Goal: Check status: Check status

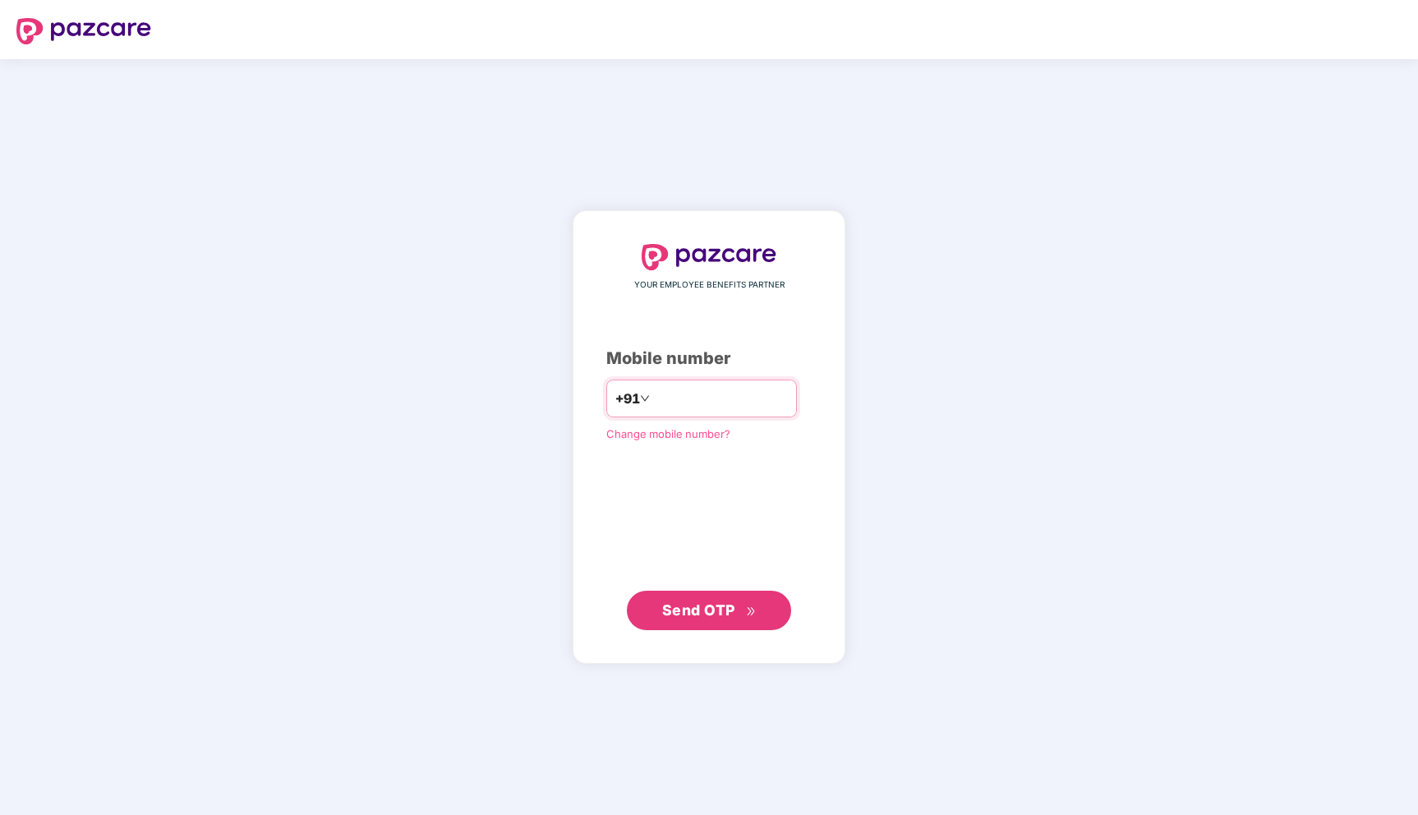
click at [677, 401] on input "number" at bounding box center [720, 398] width 135 height 26
type input "**********"
click at [694, 624] on button "Send OTP" at bounding box center [709, 609] width 164 height 39
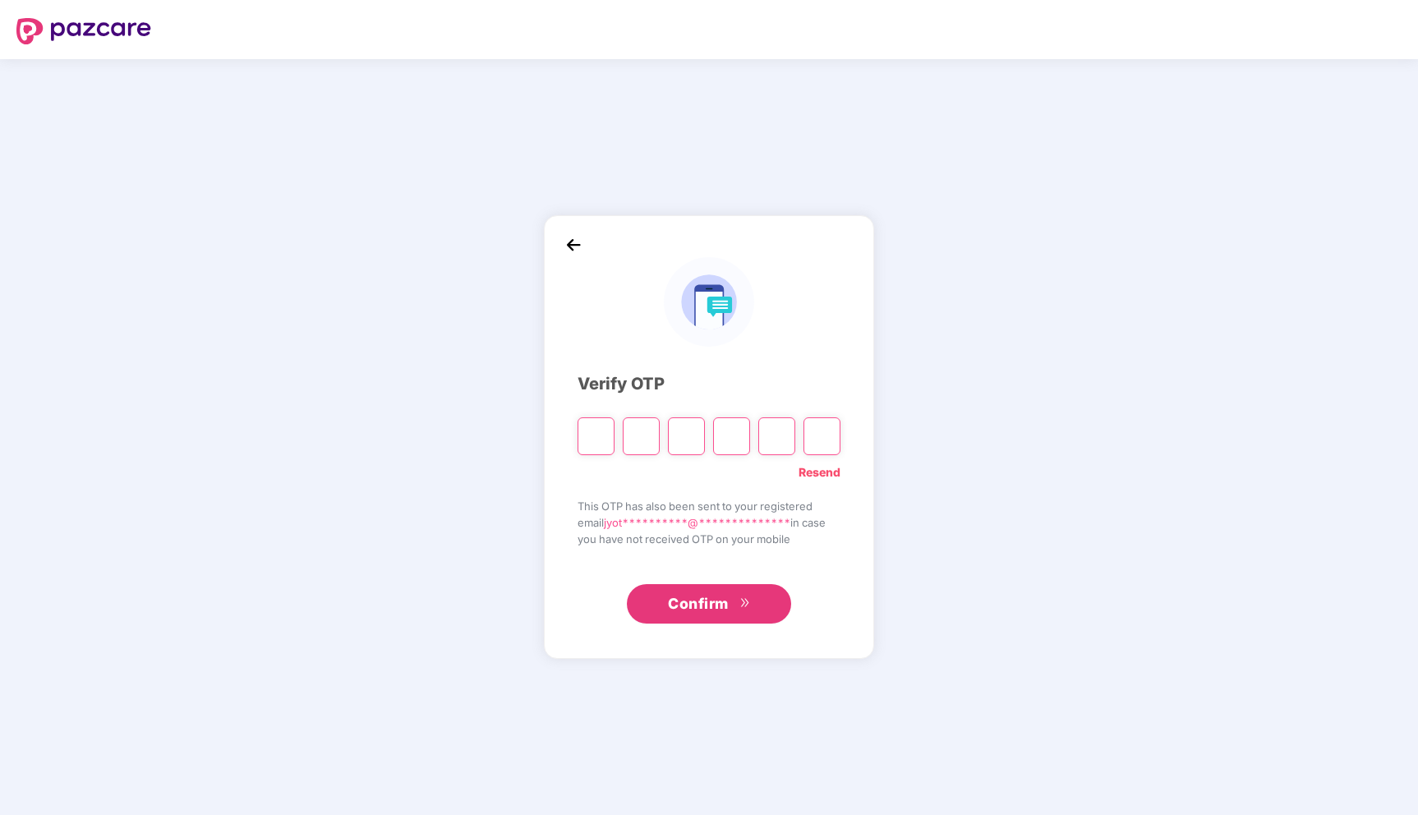
type input "*"
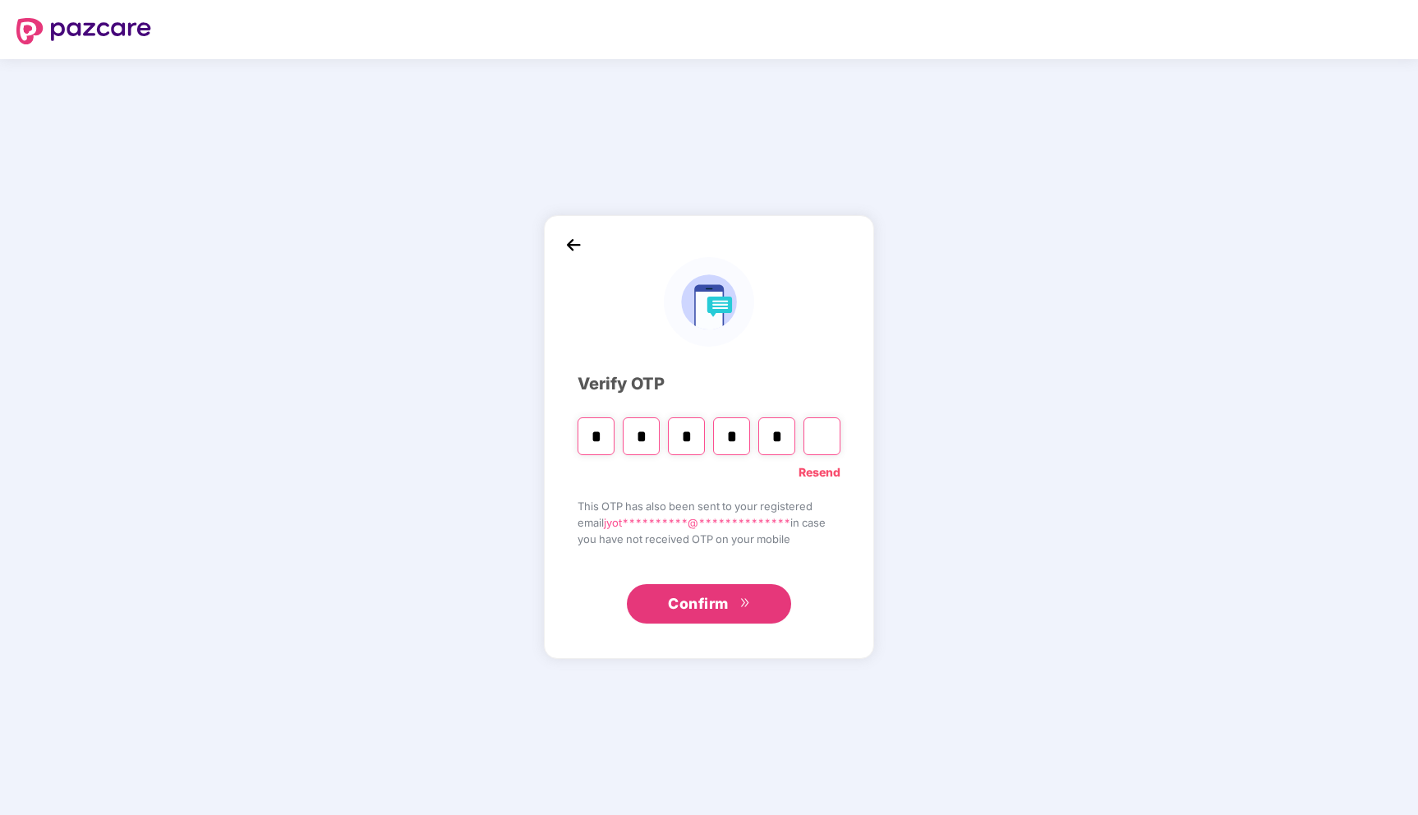
type input "*"
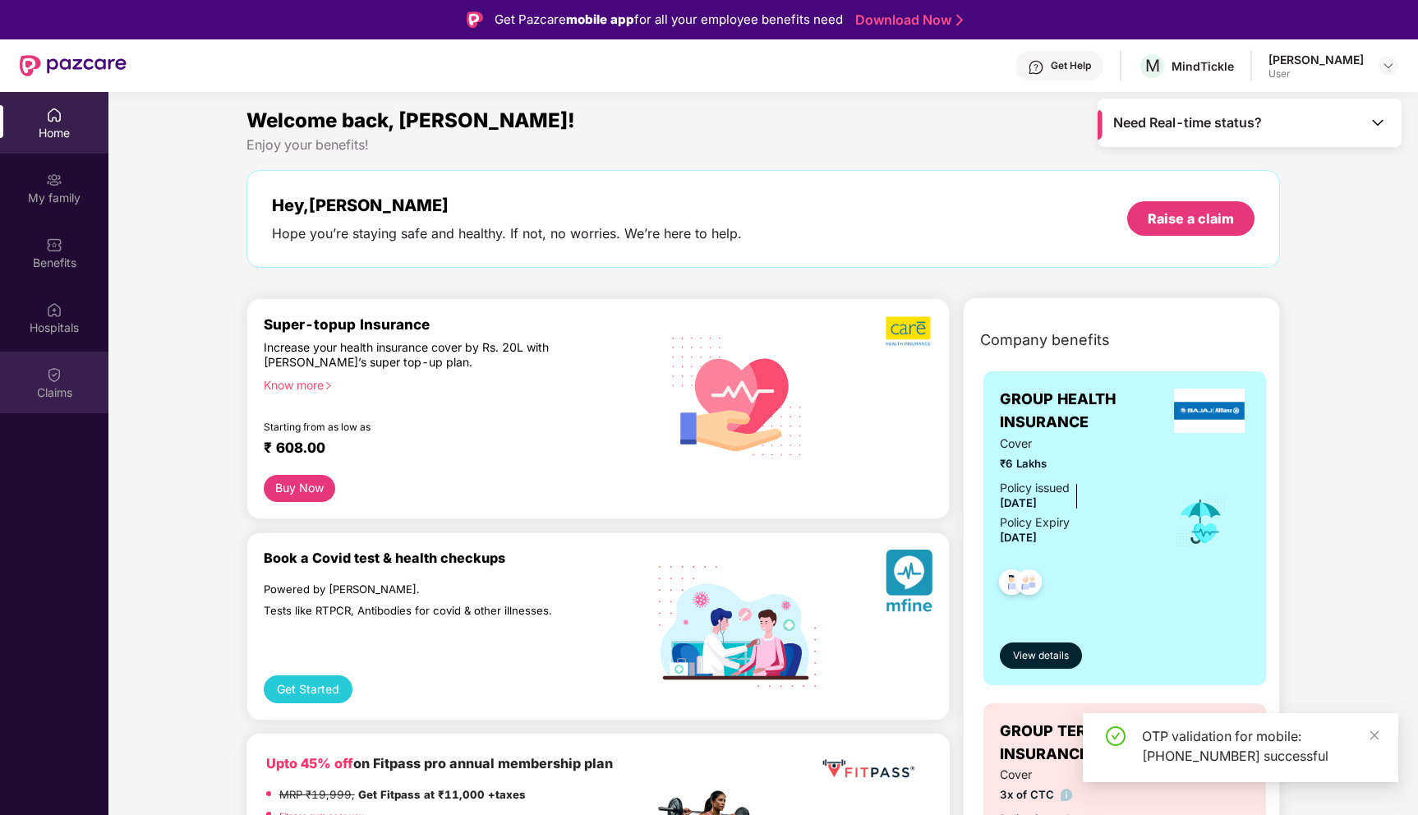
click at [54, 404] on div "Claims" at bounding box center [54, 383] width 108 height 62
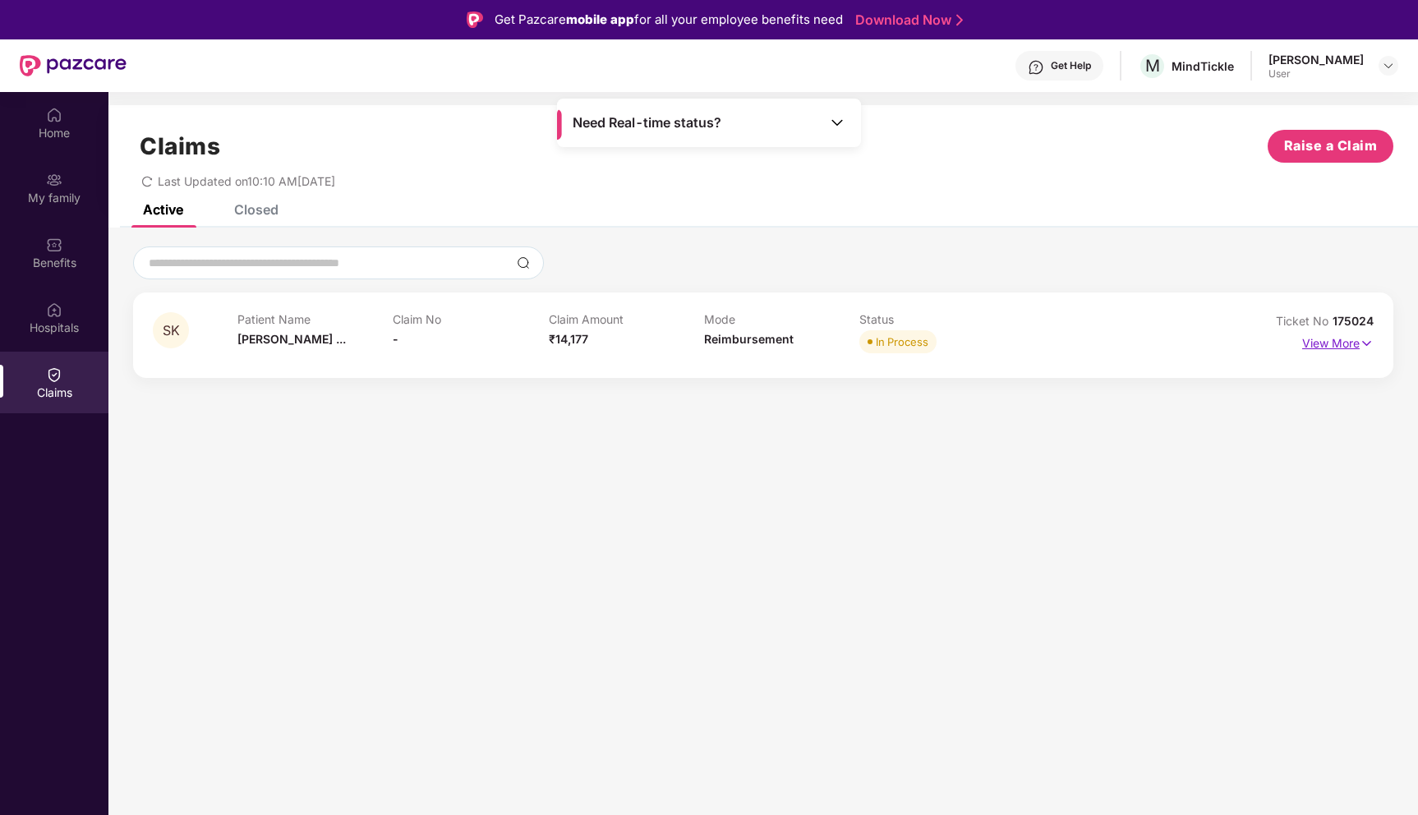
click at [1355, 340] on p "View More" at bounding box center [1338, 341] width 71 height 22
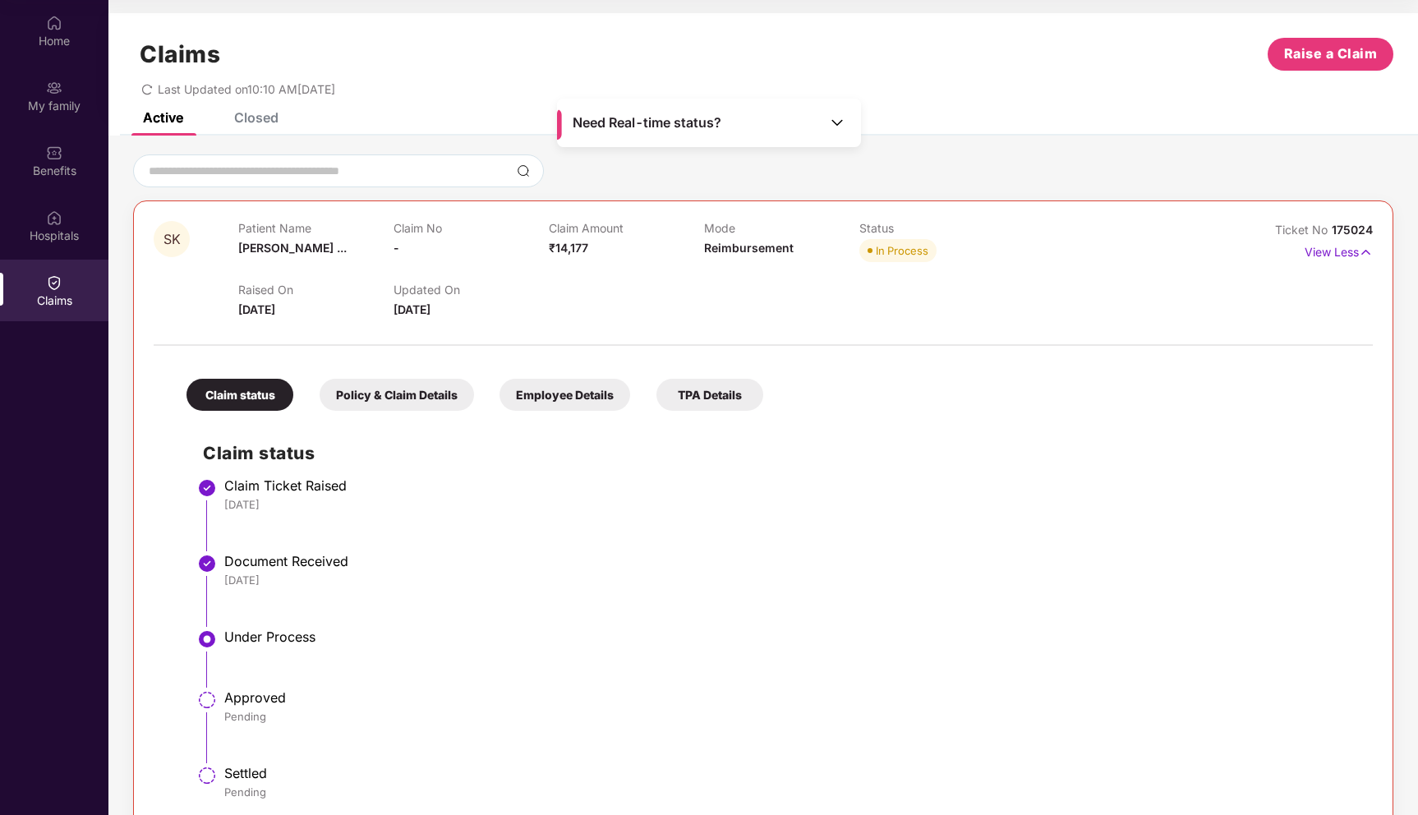
click at [403, 399] on div "Policy & Claim Details" at bounding box center [397, 395] width 154 height 32
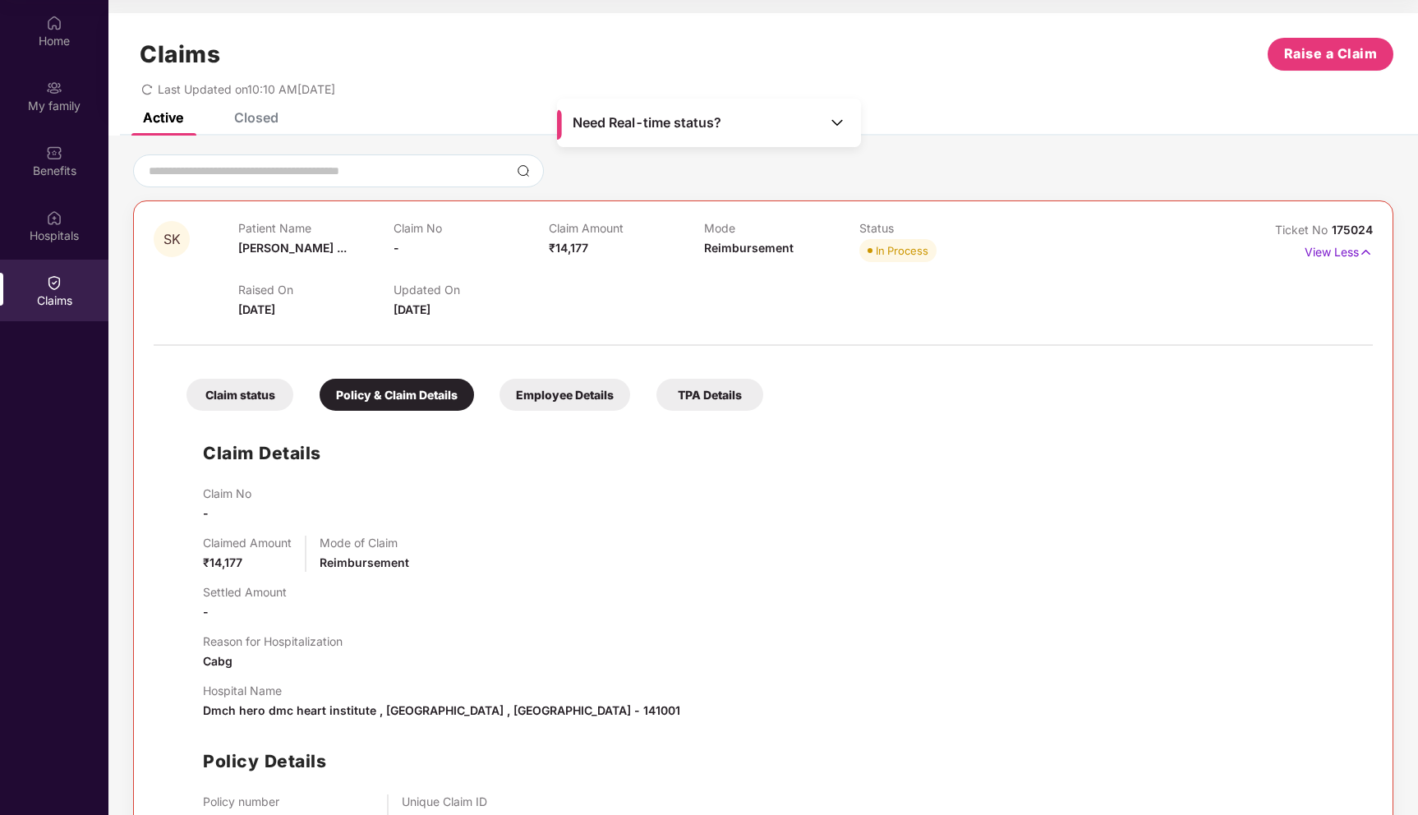
click at [542, 407] on div "Employee Details" at bounding box center [565, 395] width 131 height 32
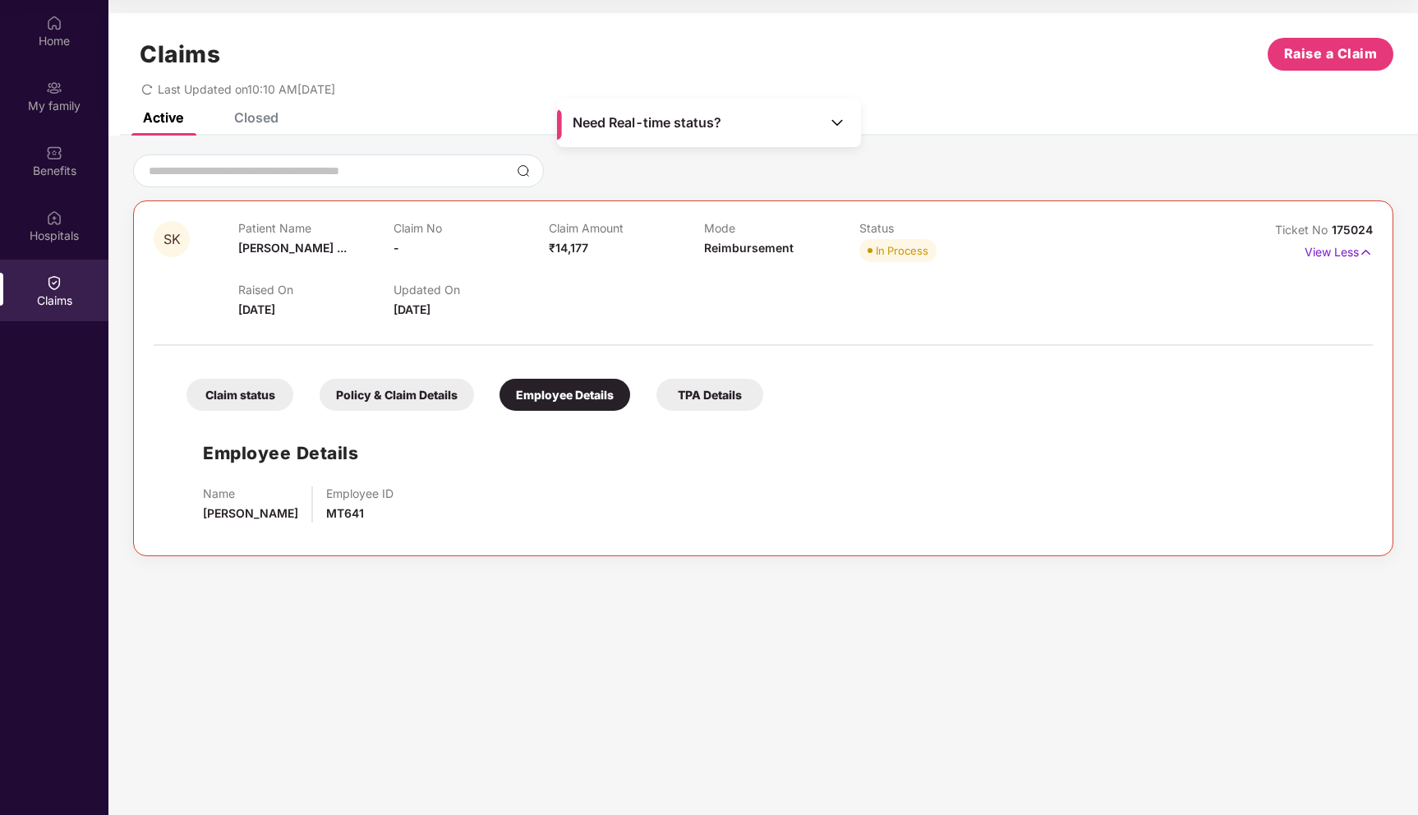
click at [715, 390] on div "TPA Details" at bounding box center [710, 395] width 107 height 32
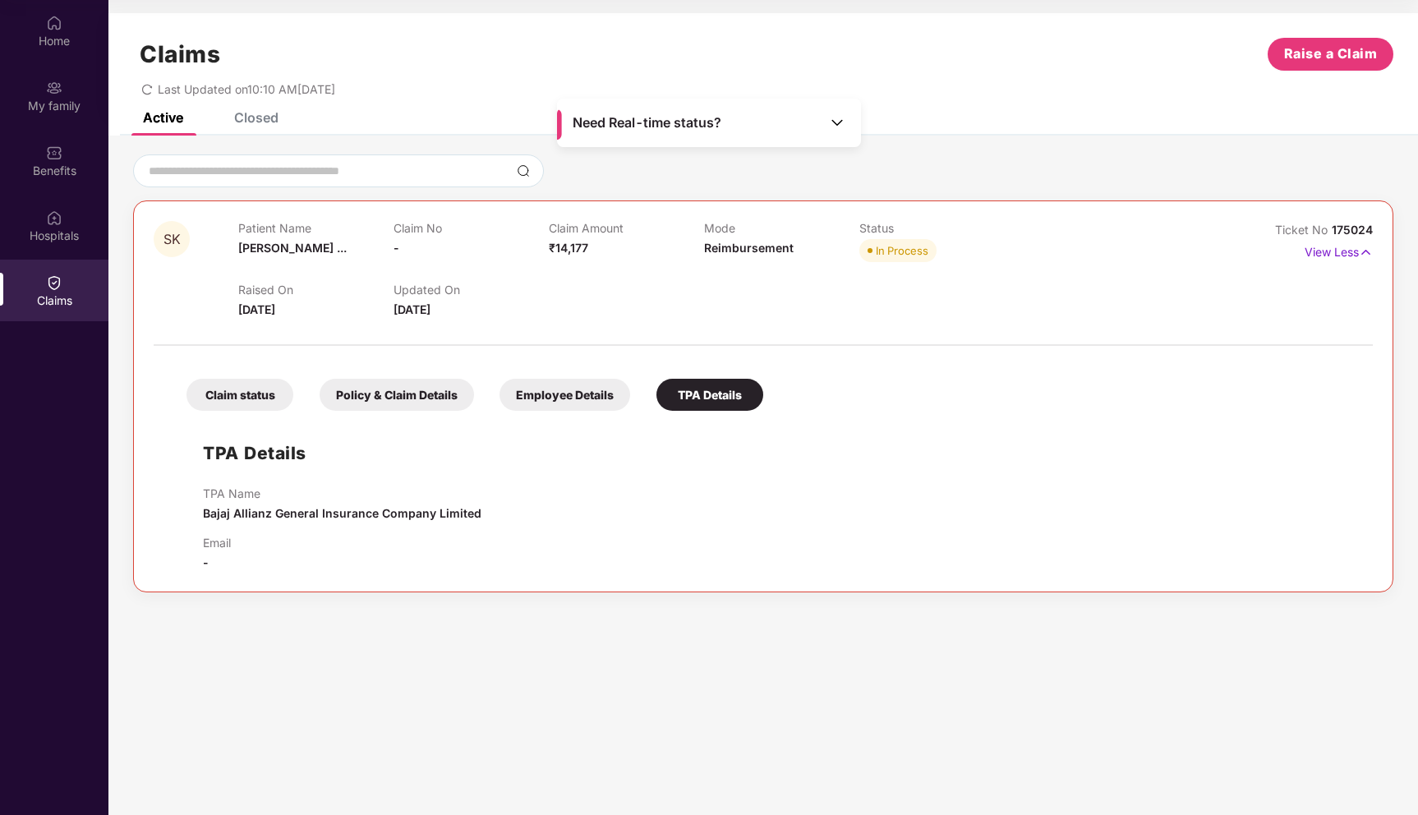
click at [422, 401] on div "Policy & Claim Details" at bounding box center [397, 395] width 154 height 32
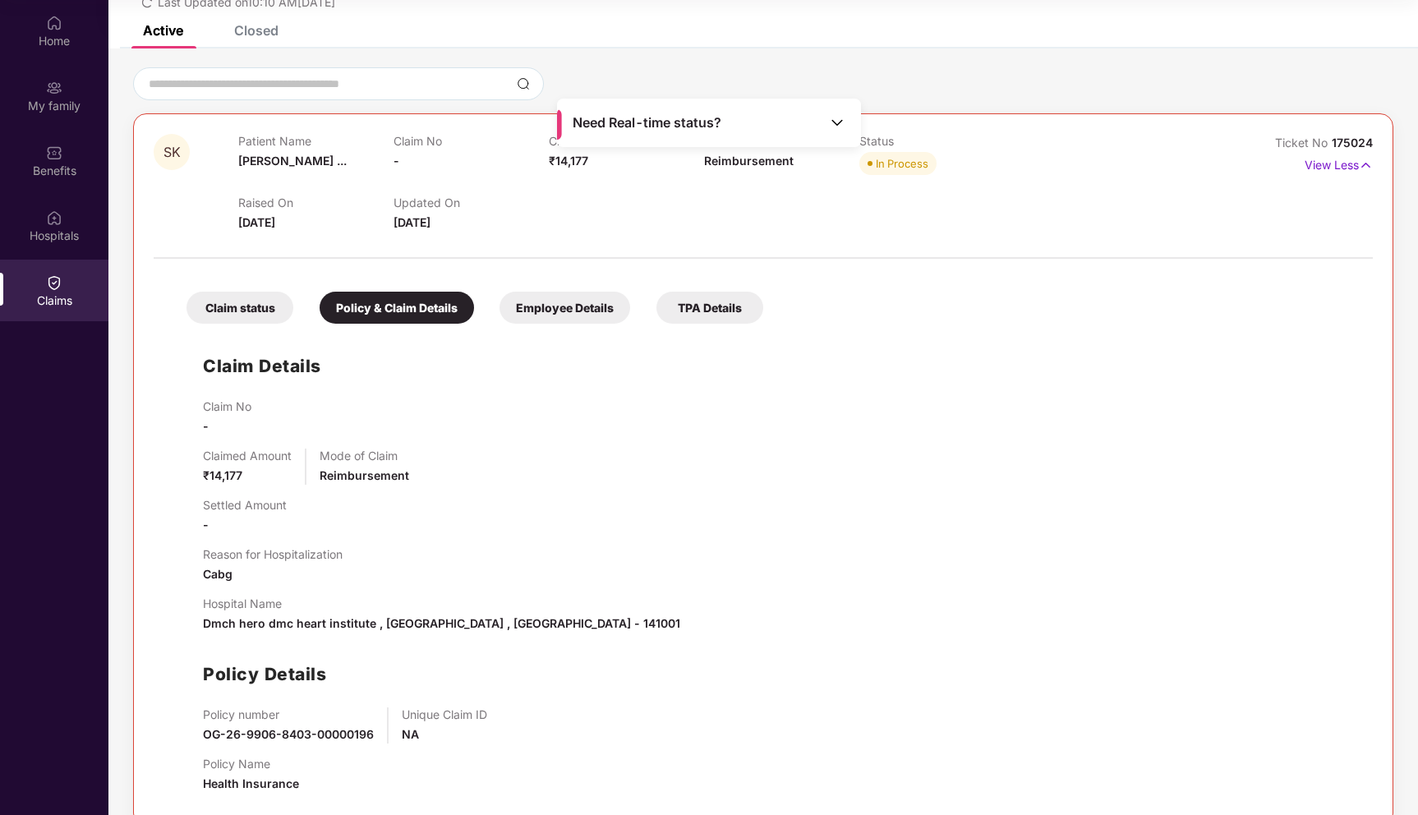
scroll to position [115, 0]
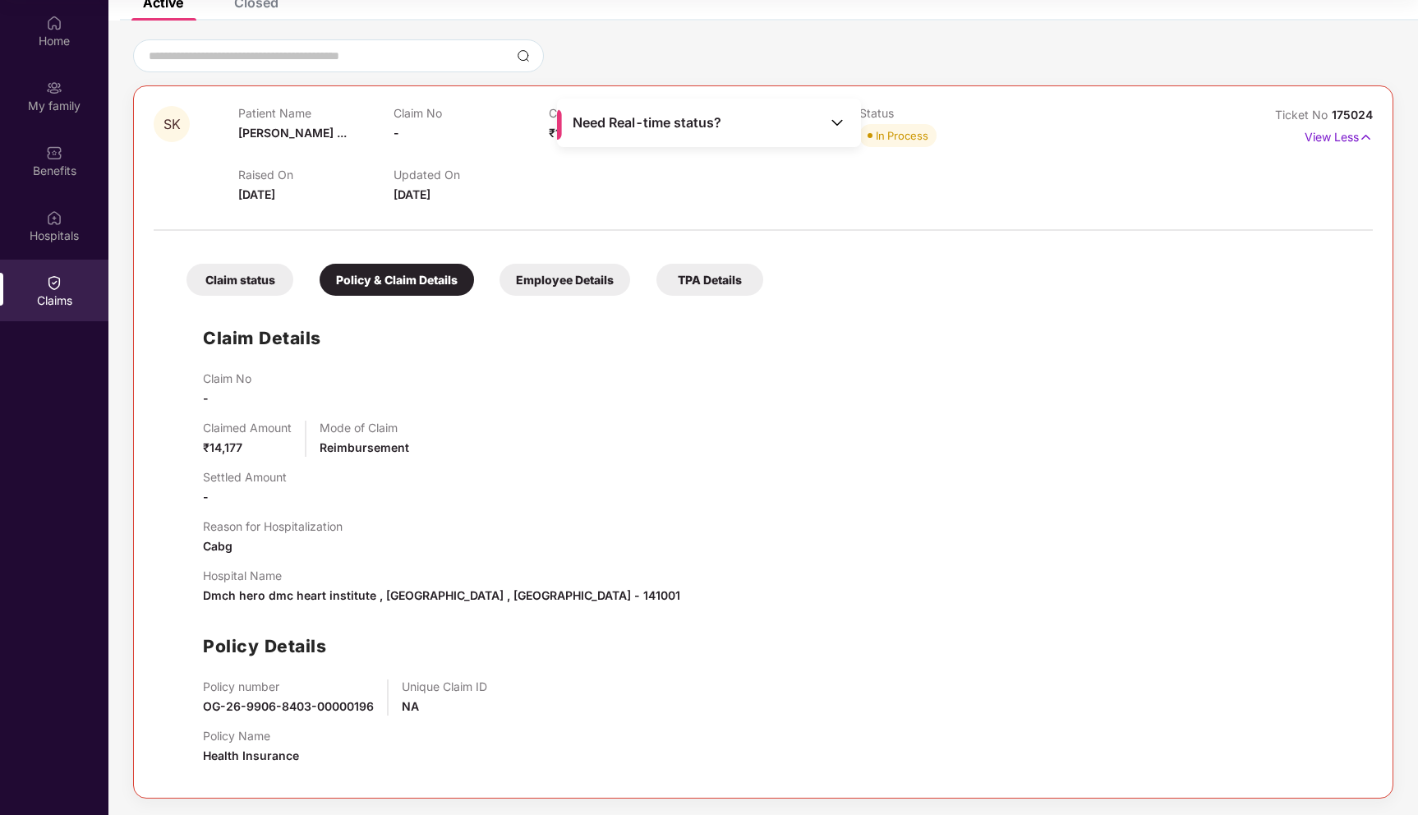
click at [416, 710] on span "NA" at bounding box center [410, 706] width 17 height 14
click at [322, 597] on span "Dmch hero dmc heart institute , [GEOGRAPHIC_DATA] , [GEOGRAPHIC_DATA] - 141001" at bounding box center [441, 595] width 477 height 14
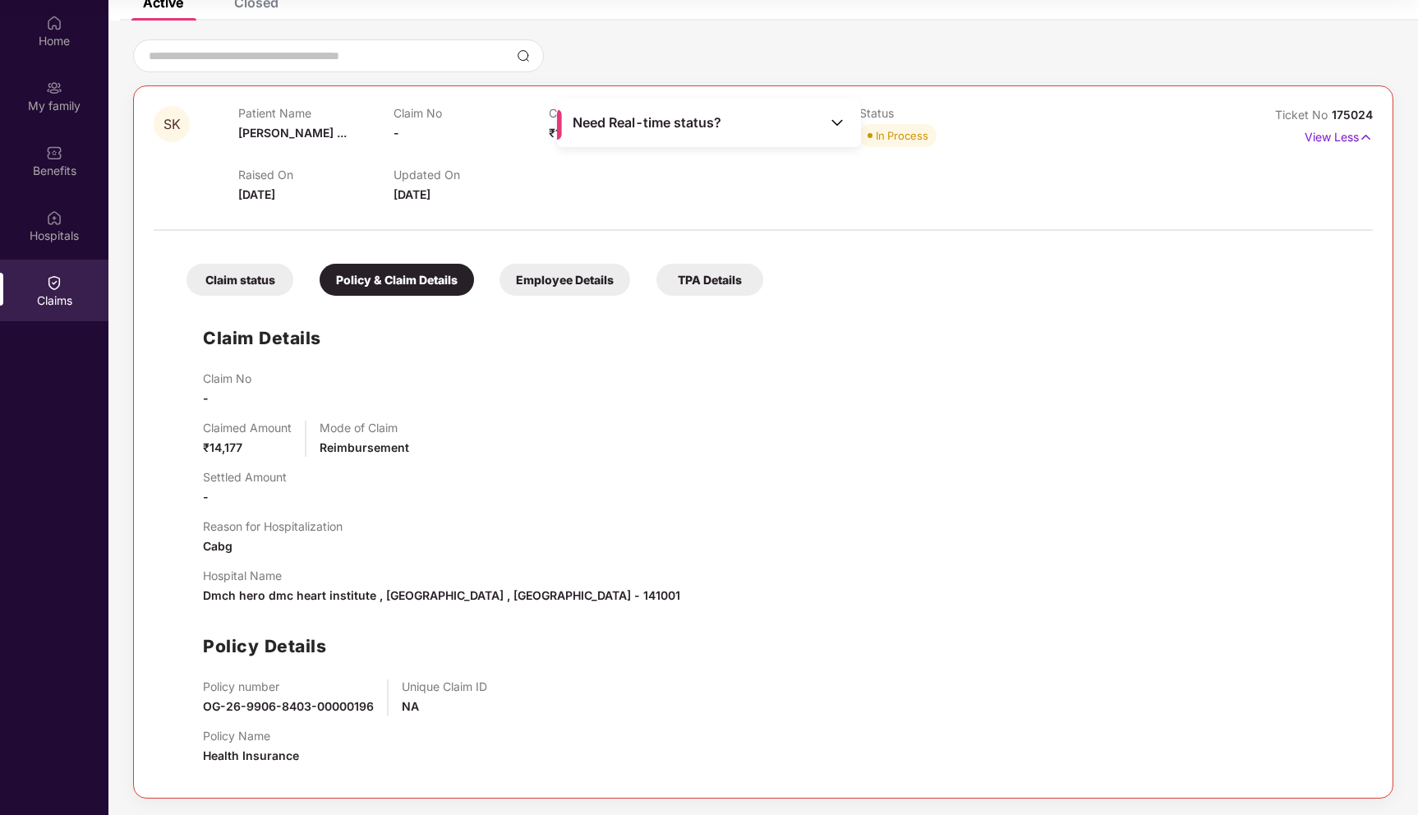
click at [258, 282] on div "Claim status" at bounding box center [240, 280] width 107 height 32
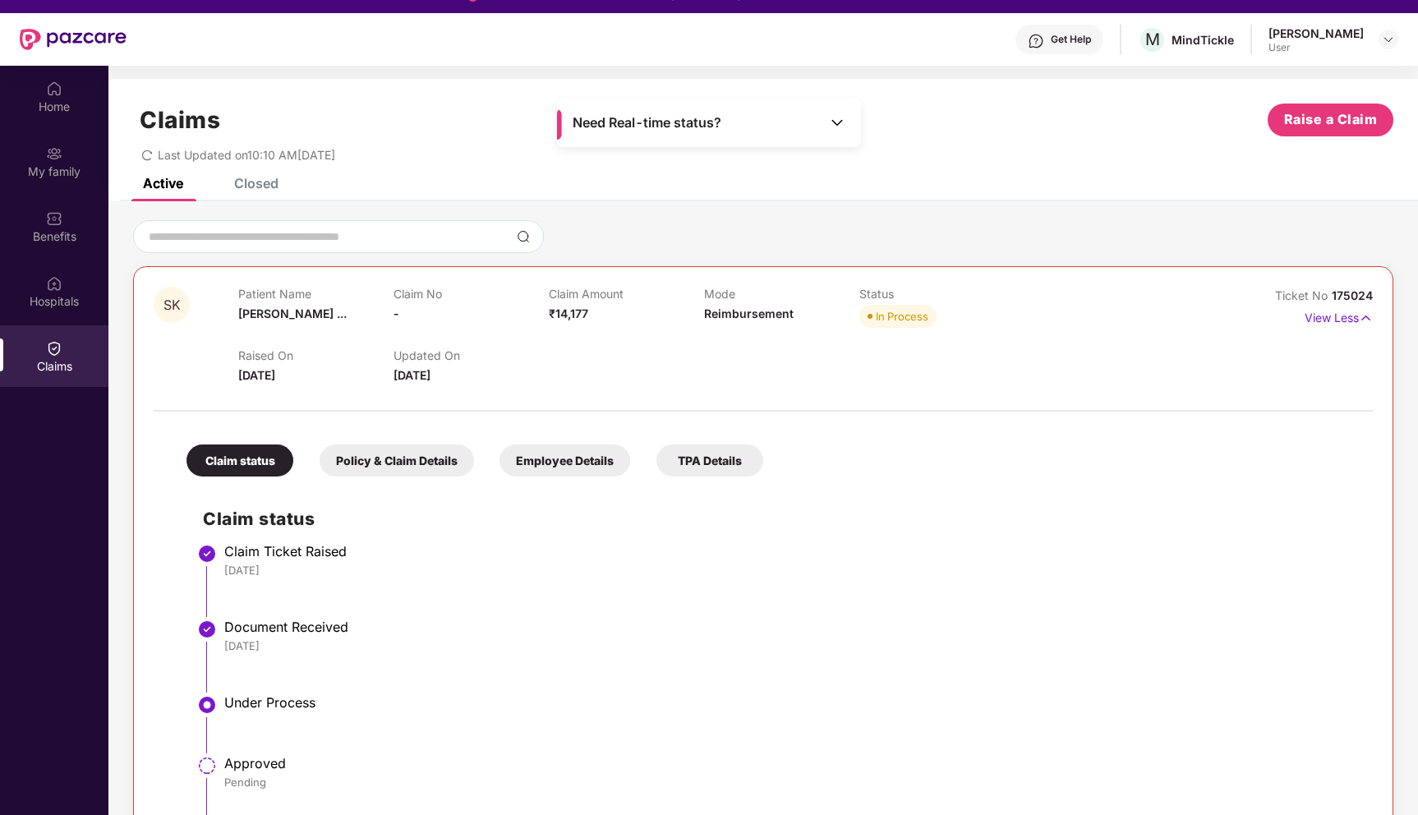
scroll to position [0, 0]
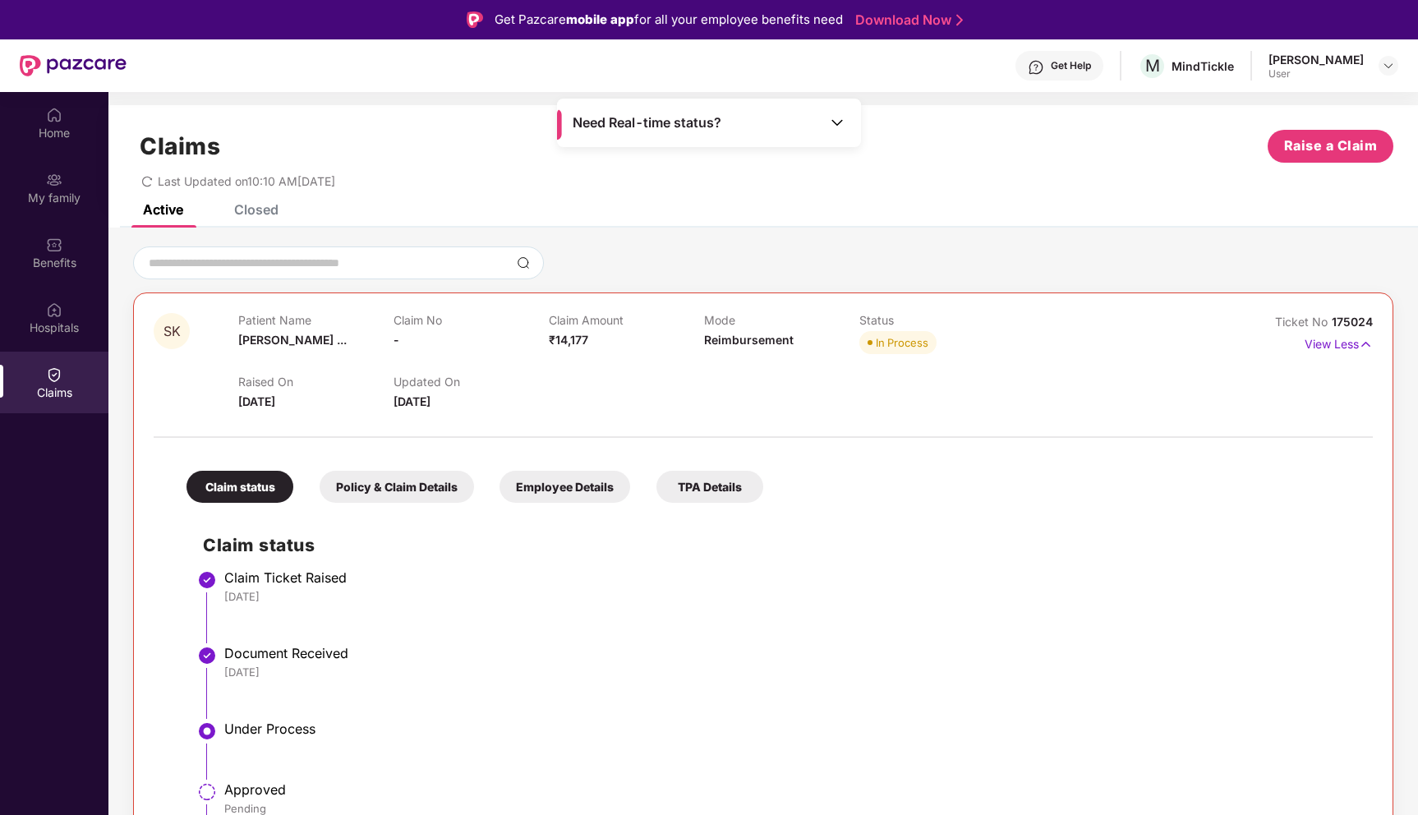
click at [399, 473] on div "Policy & Claim Details" at bounding box center [397, 487] width 154 height 32
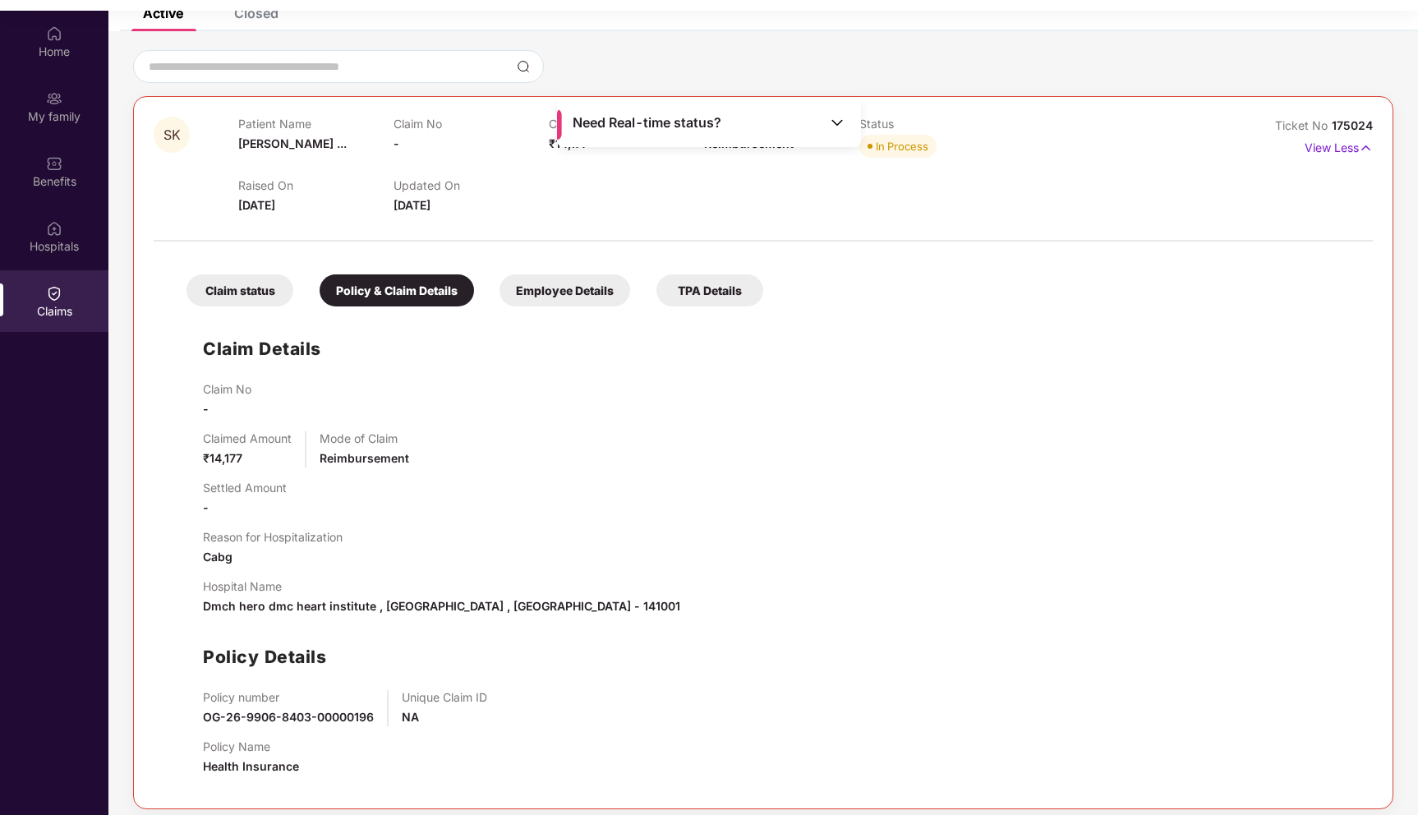
scroll to position [92, 0]
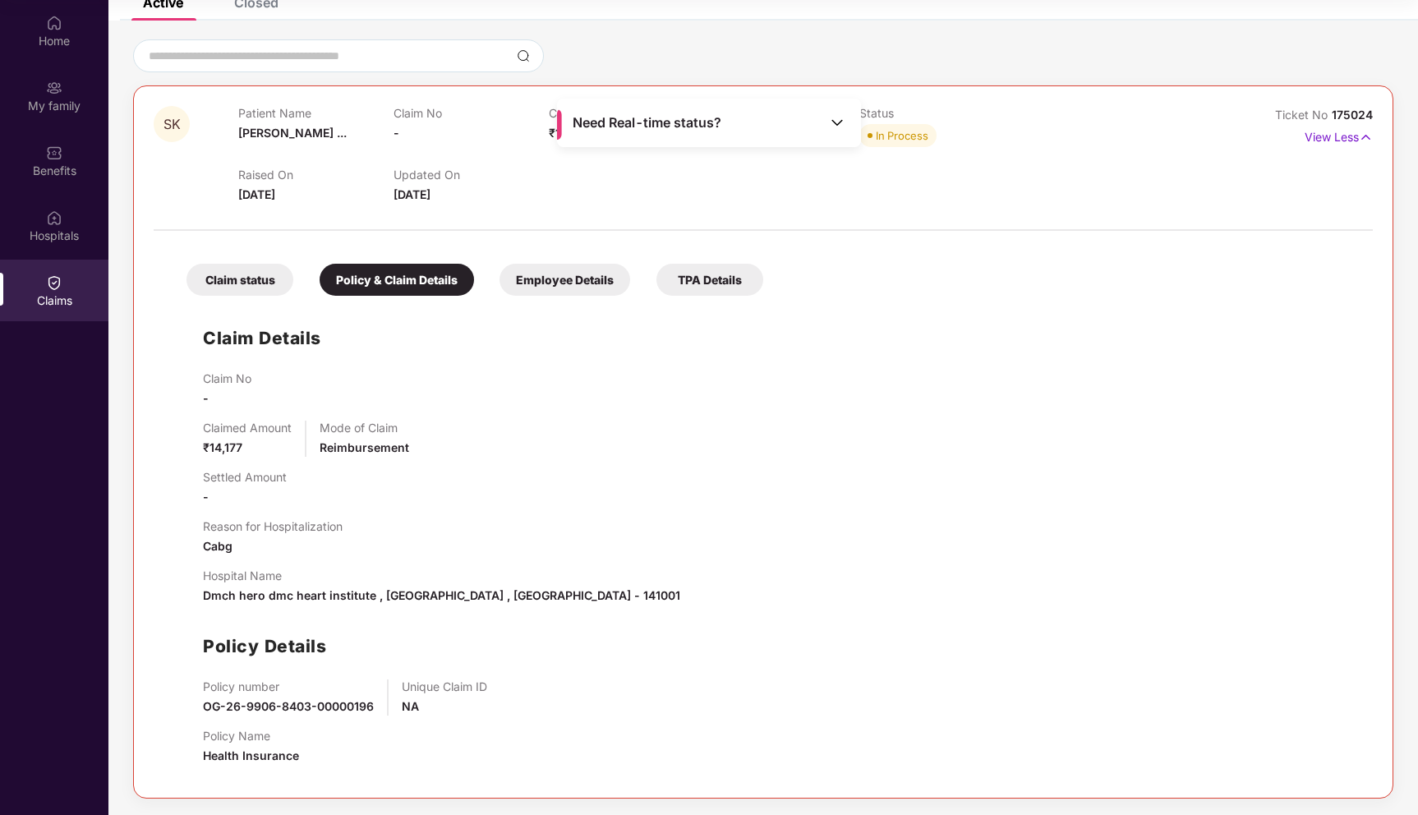
click at [574, 288] on div "Employee Details" at bounding box center [565, 280] width 131 height 32
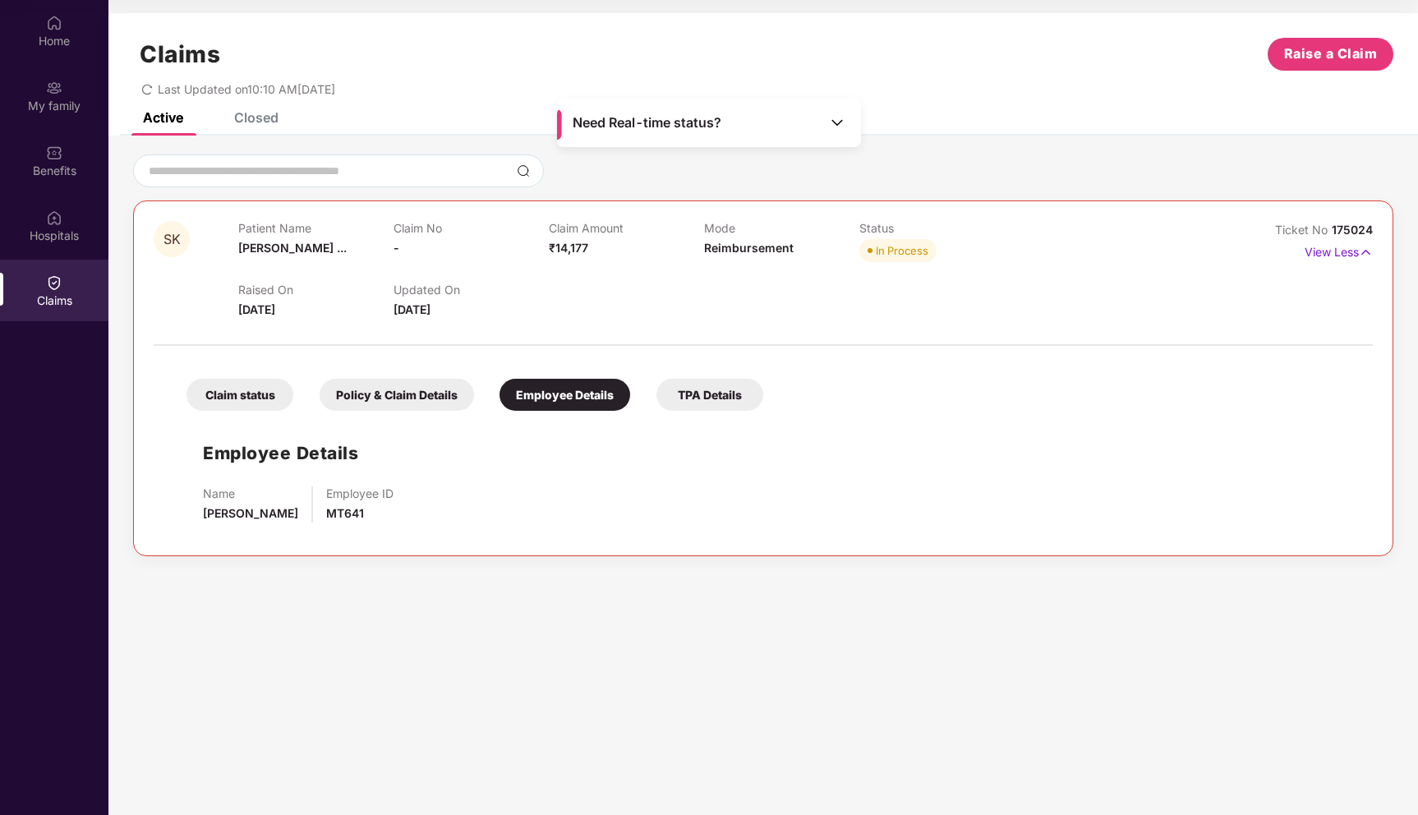
click at [680, 118] on span "Need Real-time status?" at bounding box center [647, 122] width 149 height 17
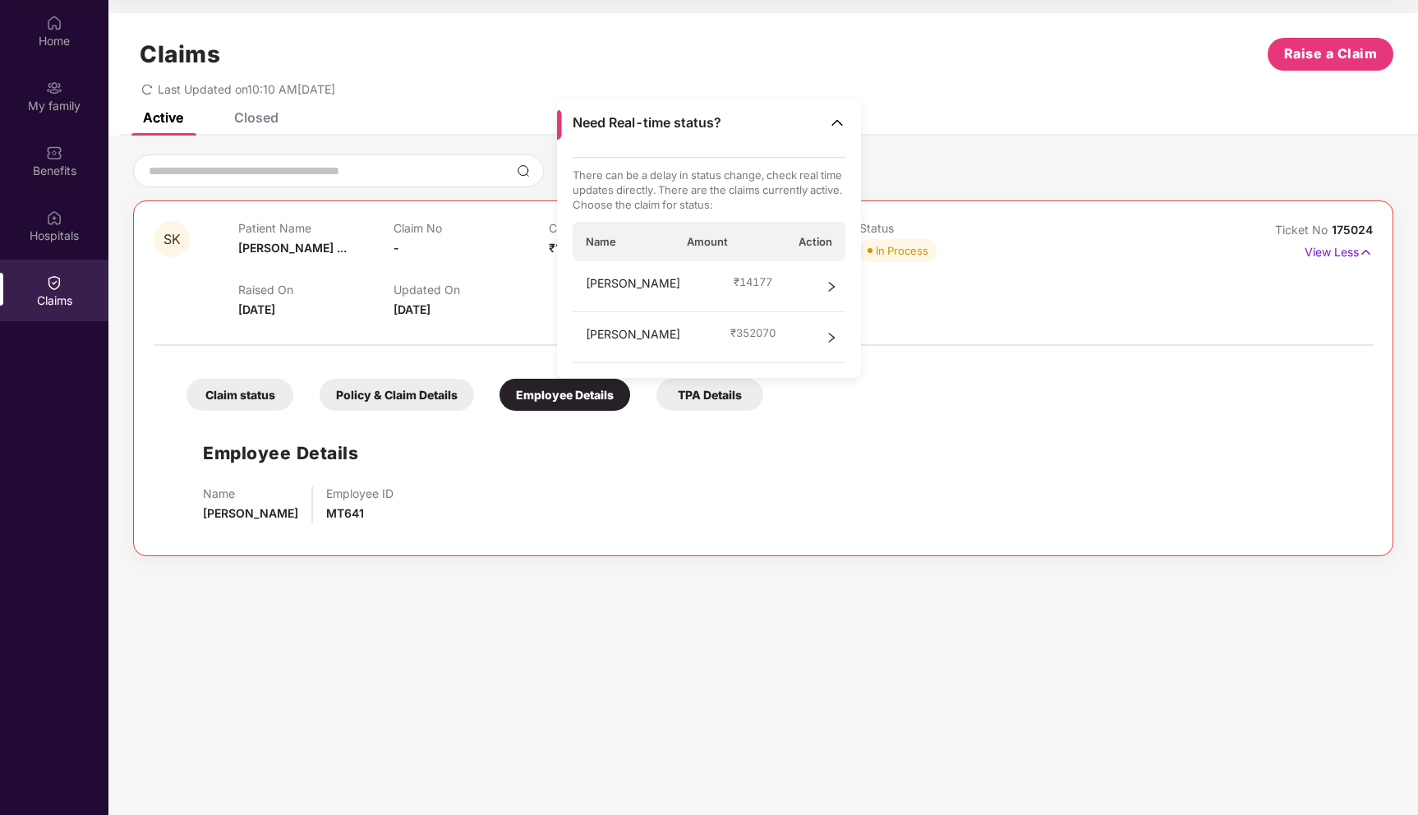
click at [800, 275] on div "[PERSON_NAME] ₹ 14177" at bounding box center [710, 286] width 274 height 51
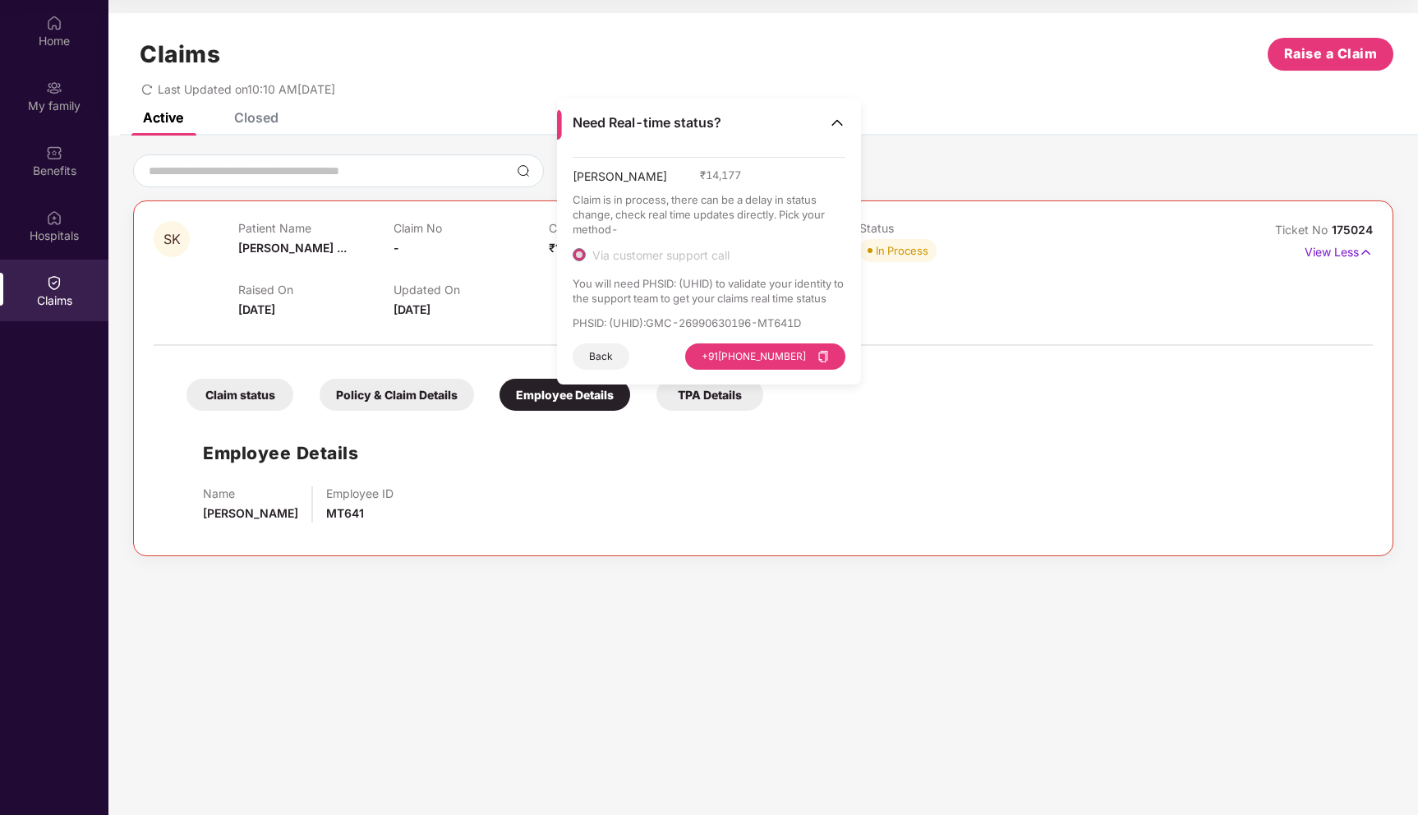
click at [685, 322] on p "PHSID: (UHID) : GMC-26990630196-MT641D" at bounding box center [710, 323] width 274 height 15
click at [698, 298] on p "You will need PHSID: (UHID) to validate your identity to the support team to ge…" at bounding box center [710, 291] width 274 height 30
click at [833, 355] on button "[PHONE_NUMBER]" at bounding box center [765, 357] width 160 height 26
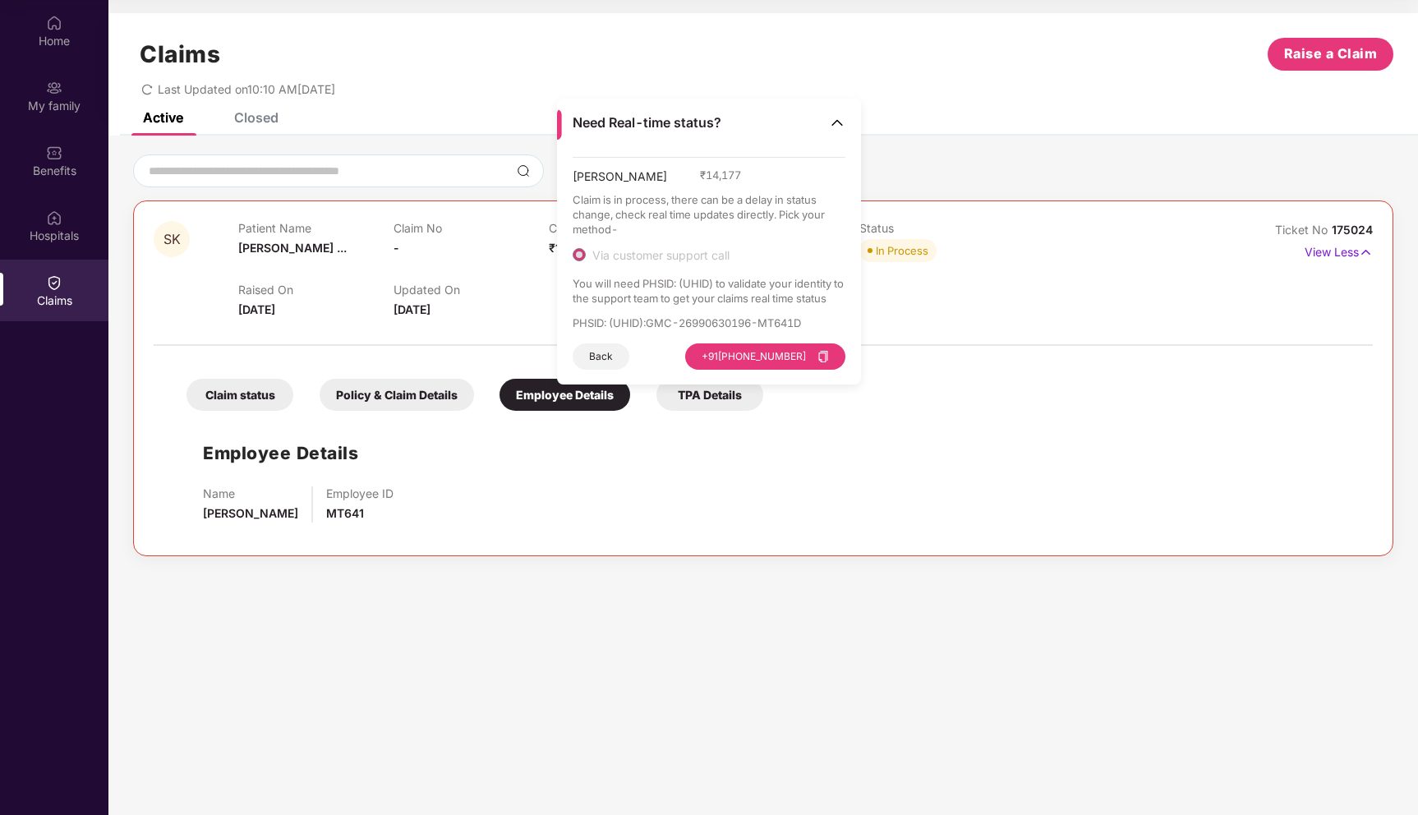
click at [833, 123] on img at bounding box center [837, 122] width 16 height 16
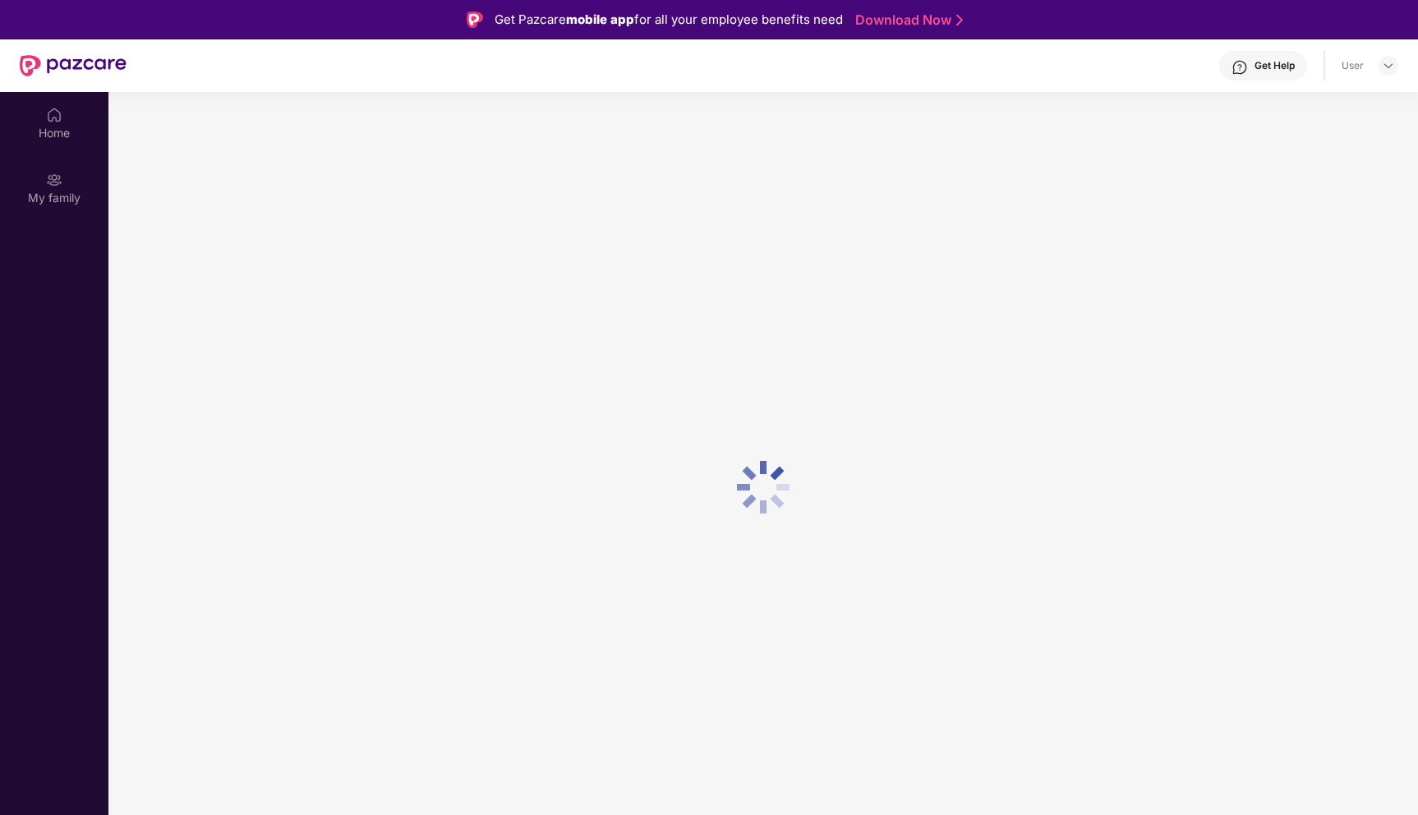
scroll to position [92, 0]
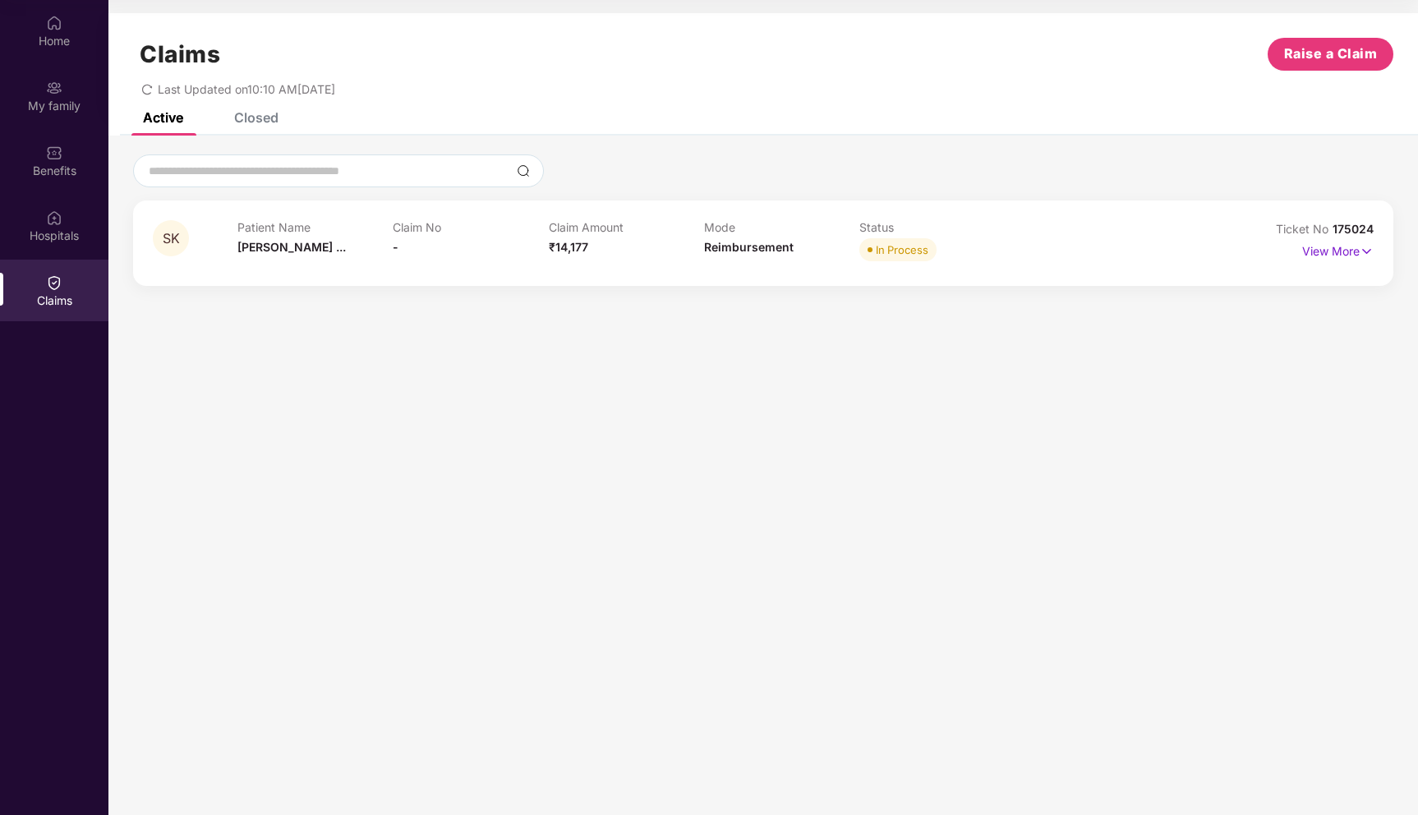
click at [888, 256] on div "In Process" at bounding box center [902, 250] width 53 height 16
click at [1329, 257] on p "View More" at bounding box center [1338, 249] width 71 height 22
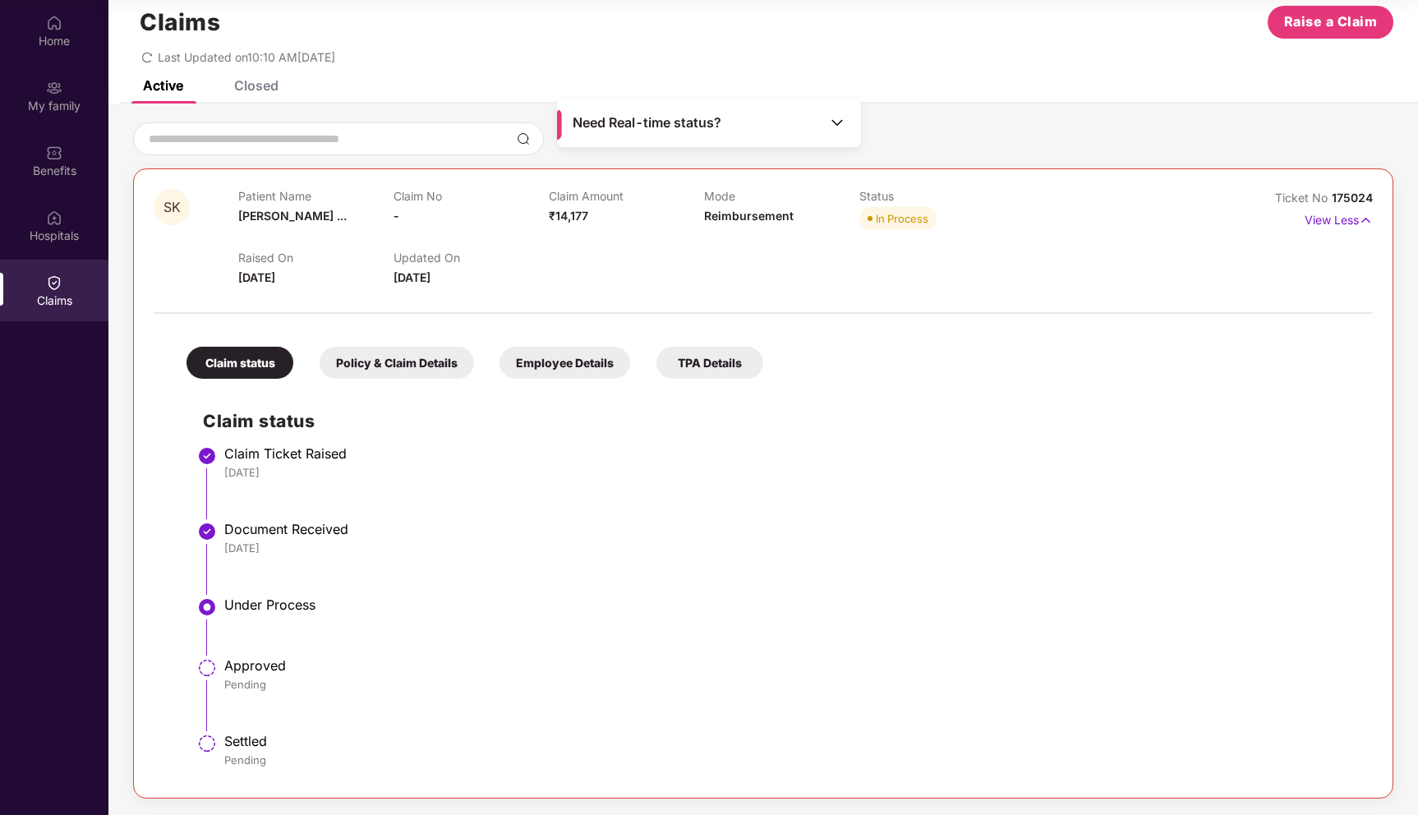
scroll to position [0, 0]
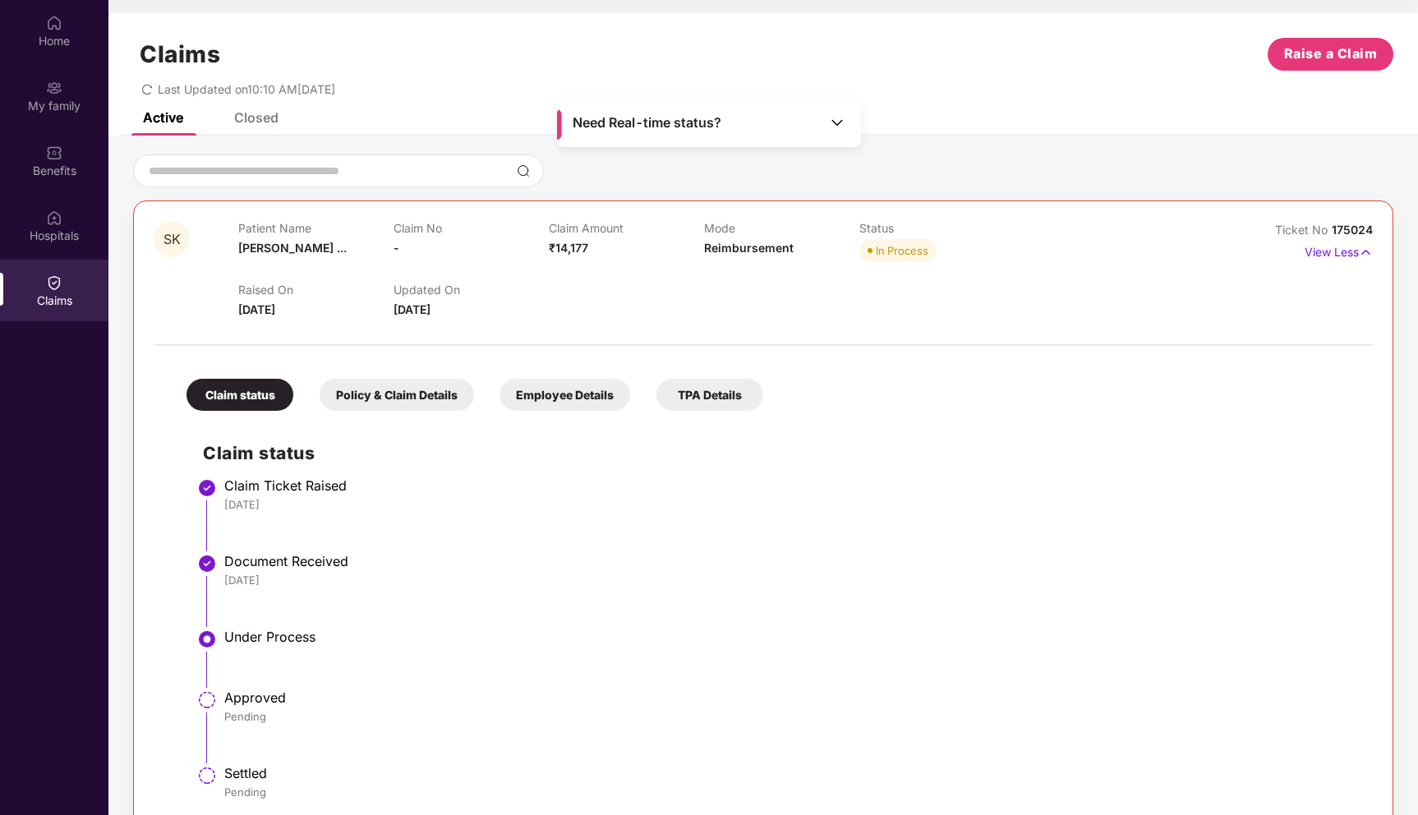
click at [255, 126] on div "Closed" at bounding box center [244, 117] width 69 height 36
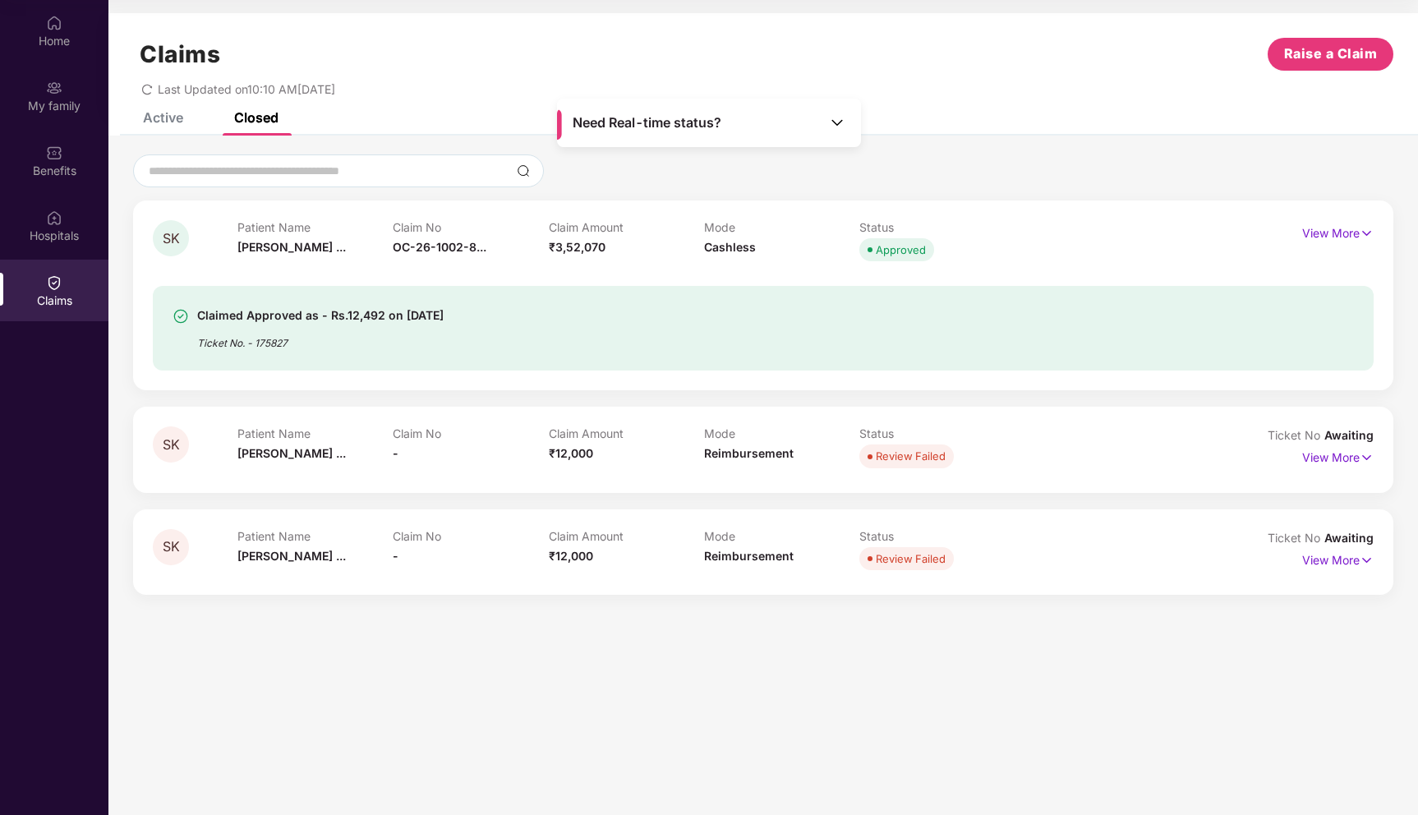
click at [367, 323] on div "Claimed Approved as - Rs.12,492 on 08 Sept 2025" at bounding box center [320, 316] width 247 height 20
click at [1351, 232] on p "View More" at bounding box center [1338, 231] width 71 height 22
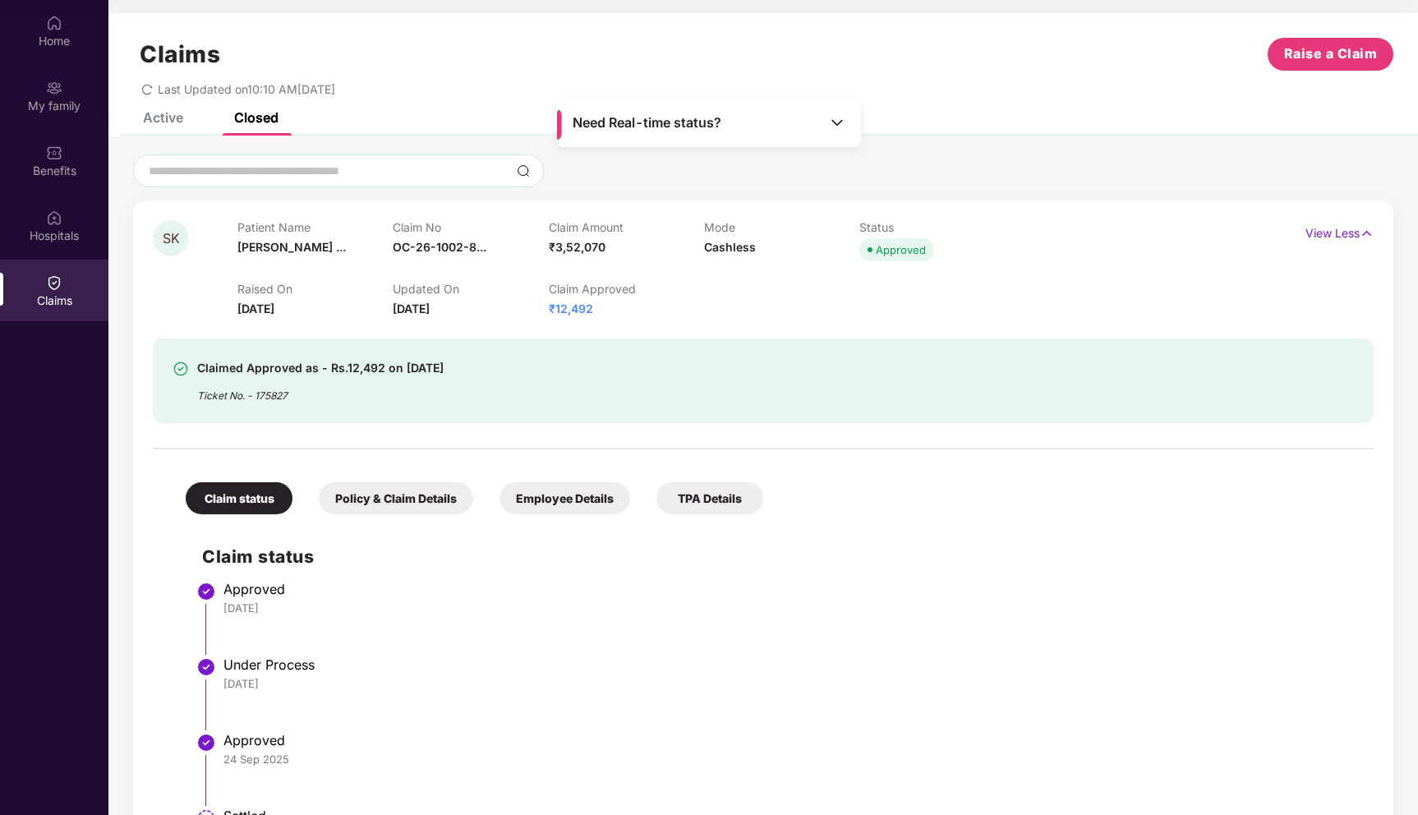
click at [568, 311] on span "₹12,492" at bounding box center [571, 309] width 44 height 14
click at [255, 307] on span "04 Sept 2025" at bounding box center [256, 309] width 37 height 14
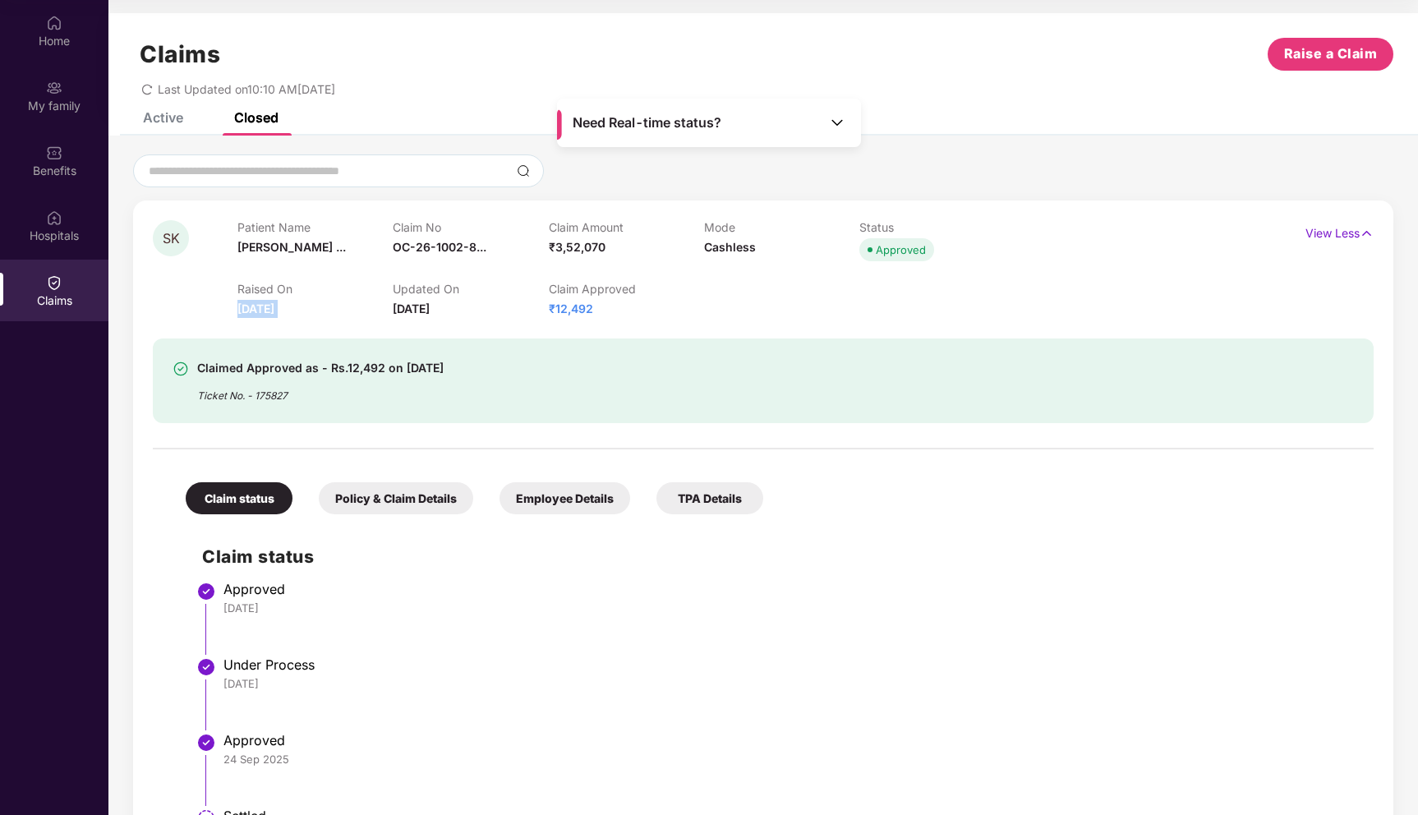
click at [255, 307] on span "04 Sept 2025" at bounding box center [256, 309] width 37 height 14
click at [314, 385] on div "Ticket No. - 175827" at bounding box center [320, 390] width 247 height 25
click at [566, 313] on span "₹12,492" at bounding box center [571, 309] width 44 height 14
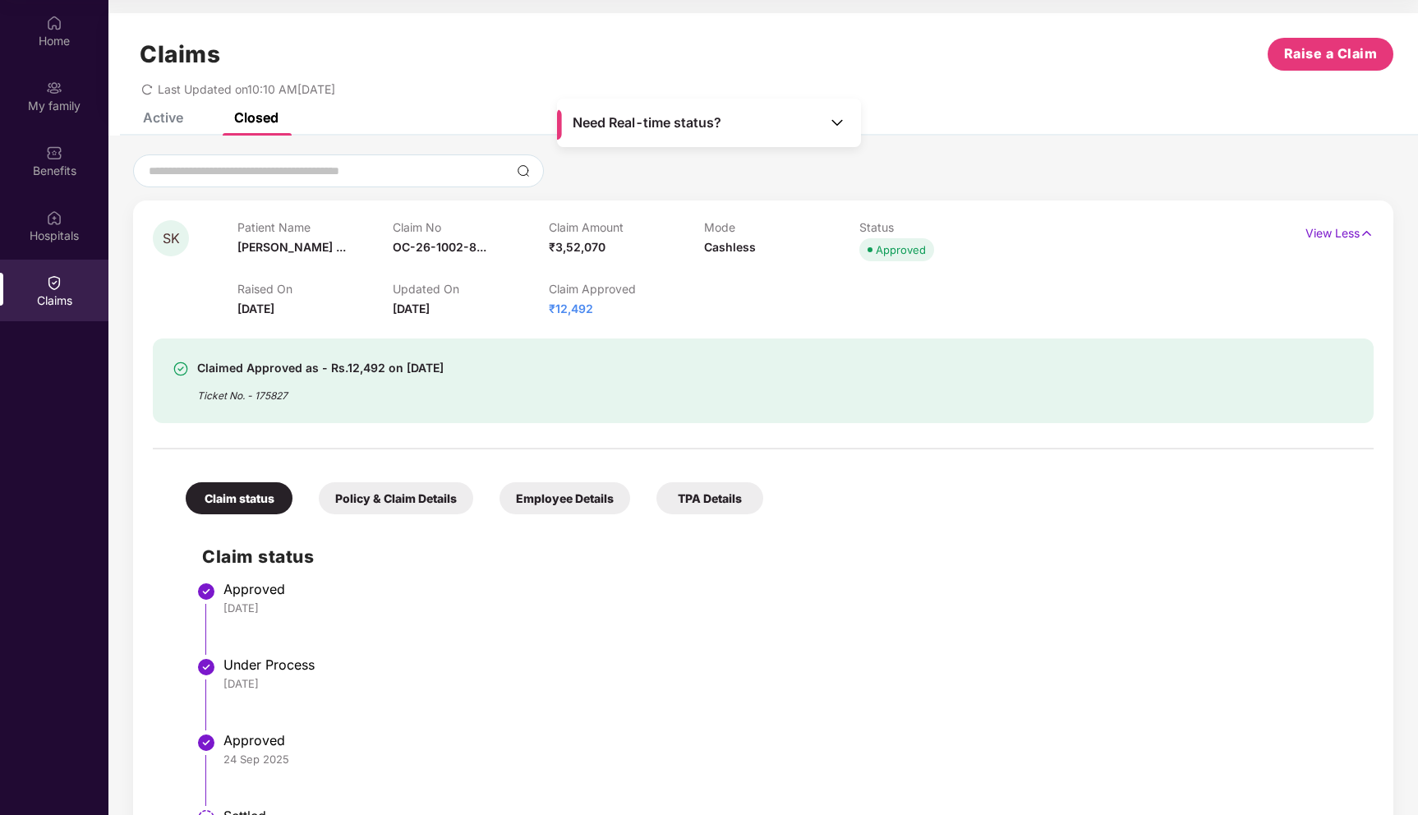
click at [440, 383] on div "Ticket No. - 175827" at bounding box center [320, 390] width 247 height 25
drag, startPoint x: 327, startPoint y: 370, endPoint x: 487, endPoint y: 367, distance: 160.3
click at [487, 367] on div "Claimed Approved as - Rs.12,492 on 08 Sept 2025 Ticket No. - 175827" at bounding box center [665, 380] width 985 height 45
click at [178, 123] on div "Active" at bounding box center [163, 117] width 40 height 16
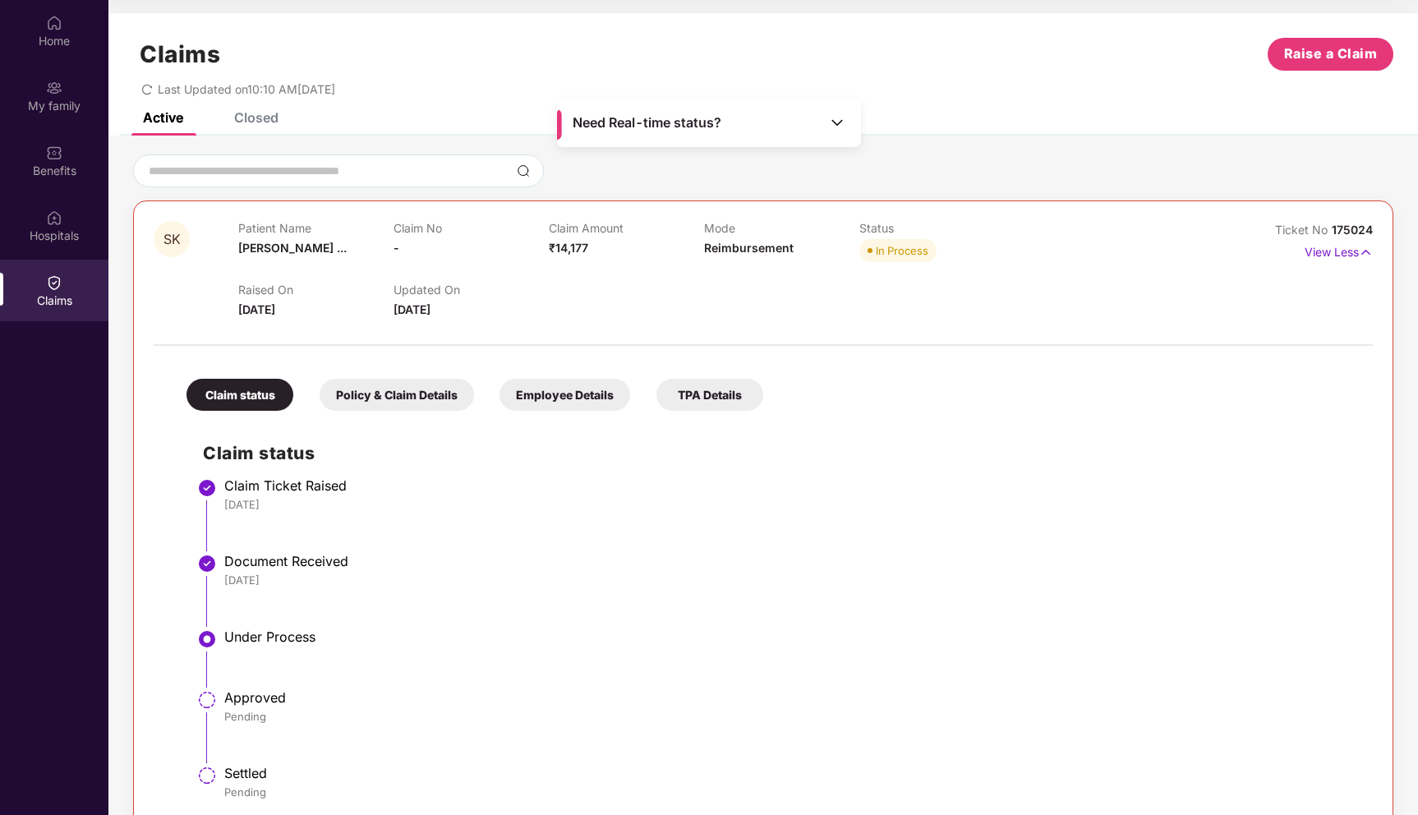
scroll to position [32, 0]
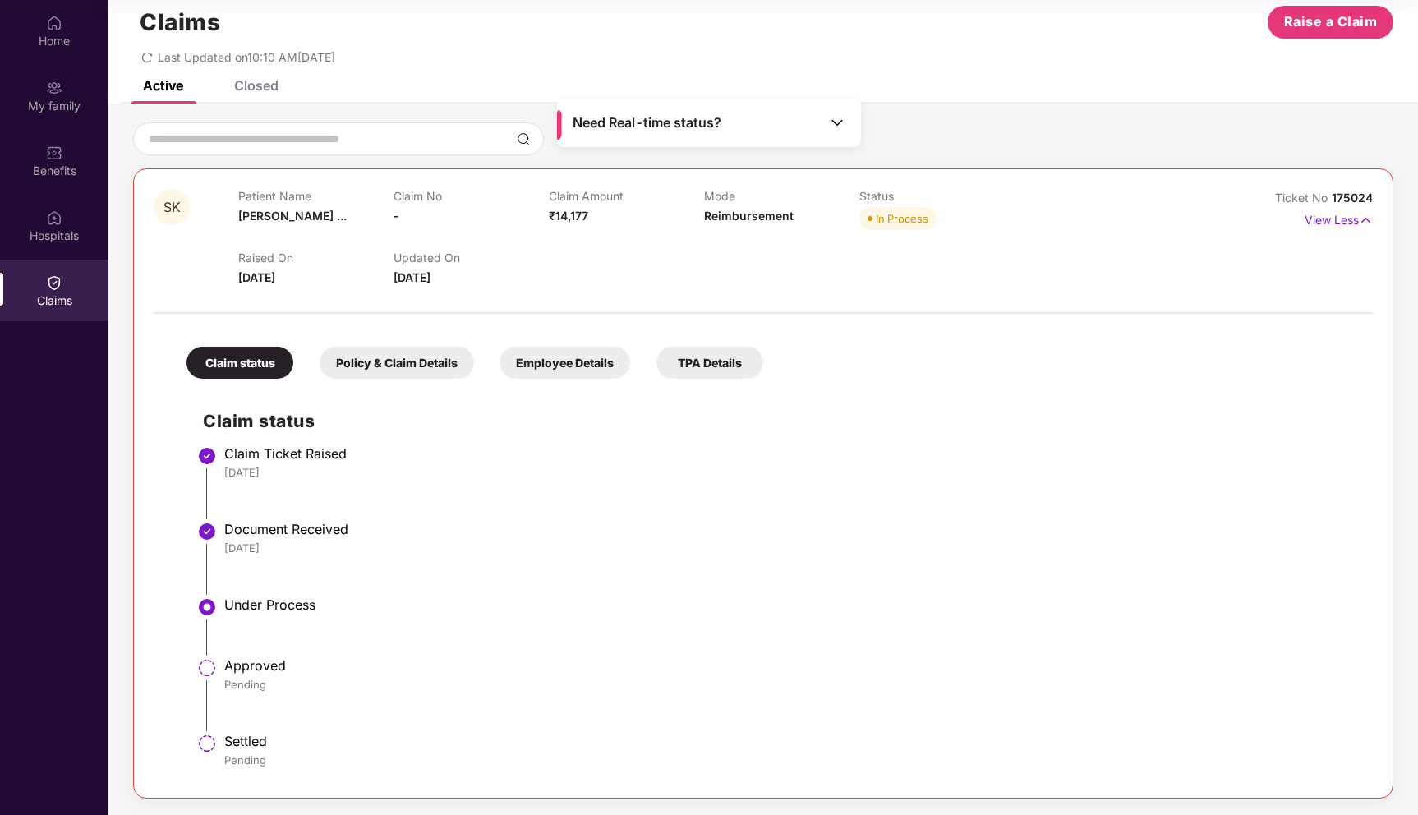
click at [403, 362] on div "Policy & Claim Details" at bounding box center [397, 363] width 154 height 32
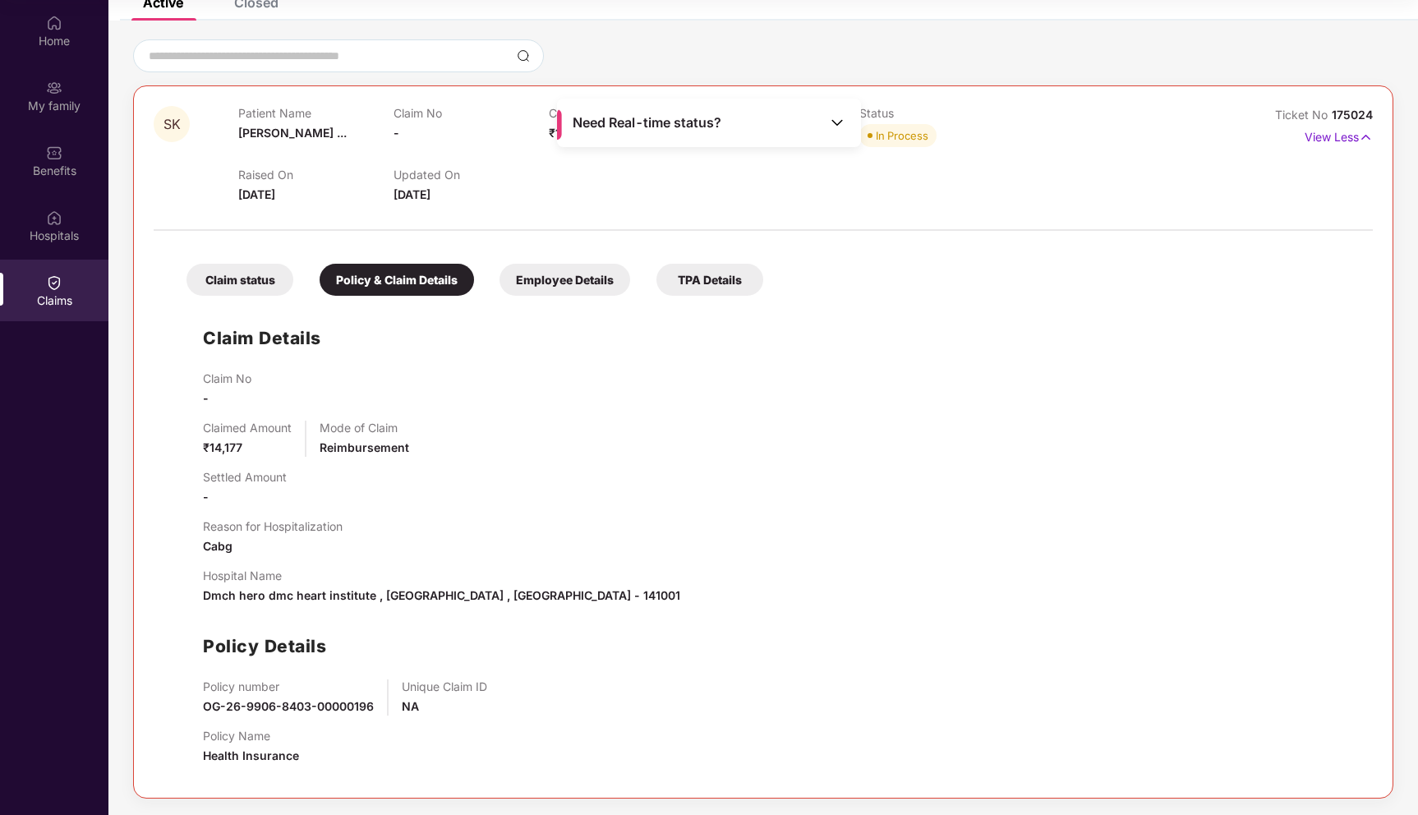
scroll to position [0, 0]
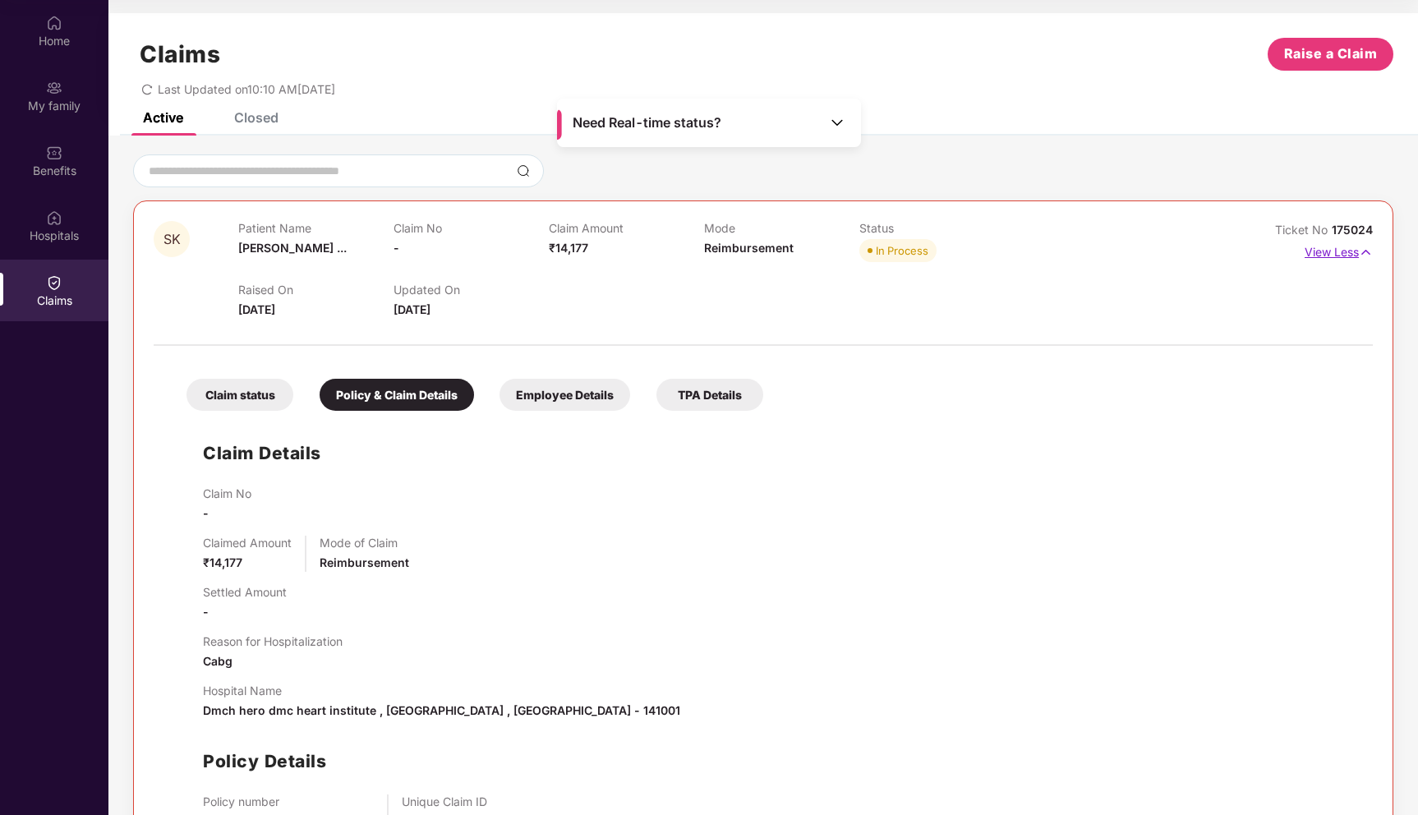
click at [1364, 260] on img at bounding box center [1366, 252] width 14 height 18
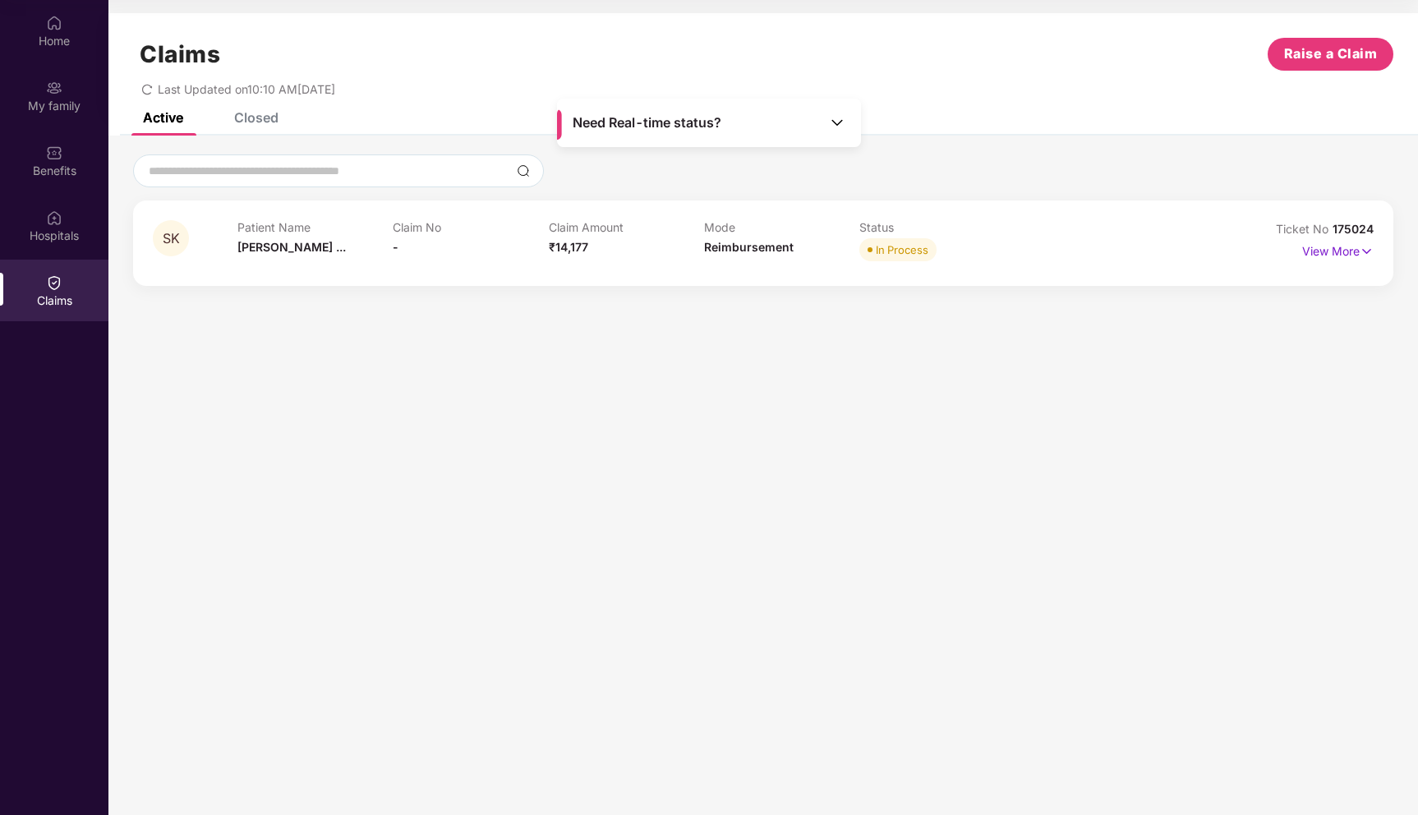
click at [268, 127] on div "Closed" at bounding box center [244, 117] width 69 height 36
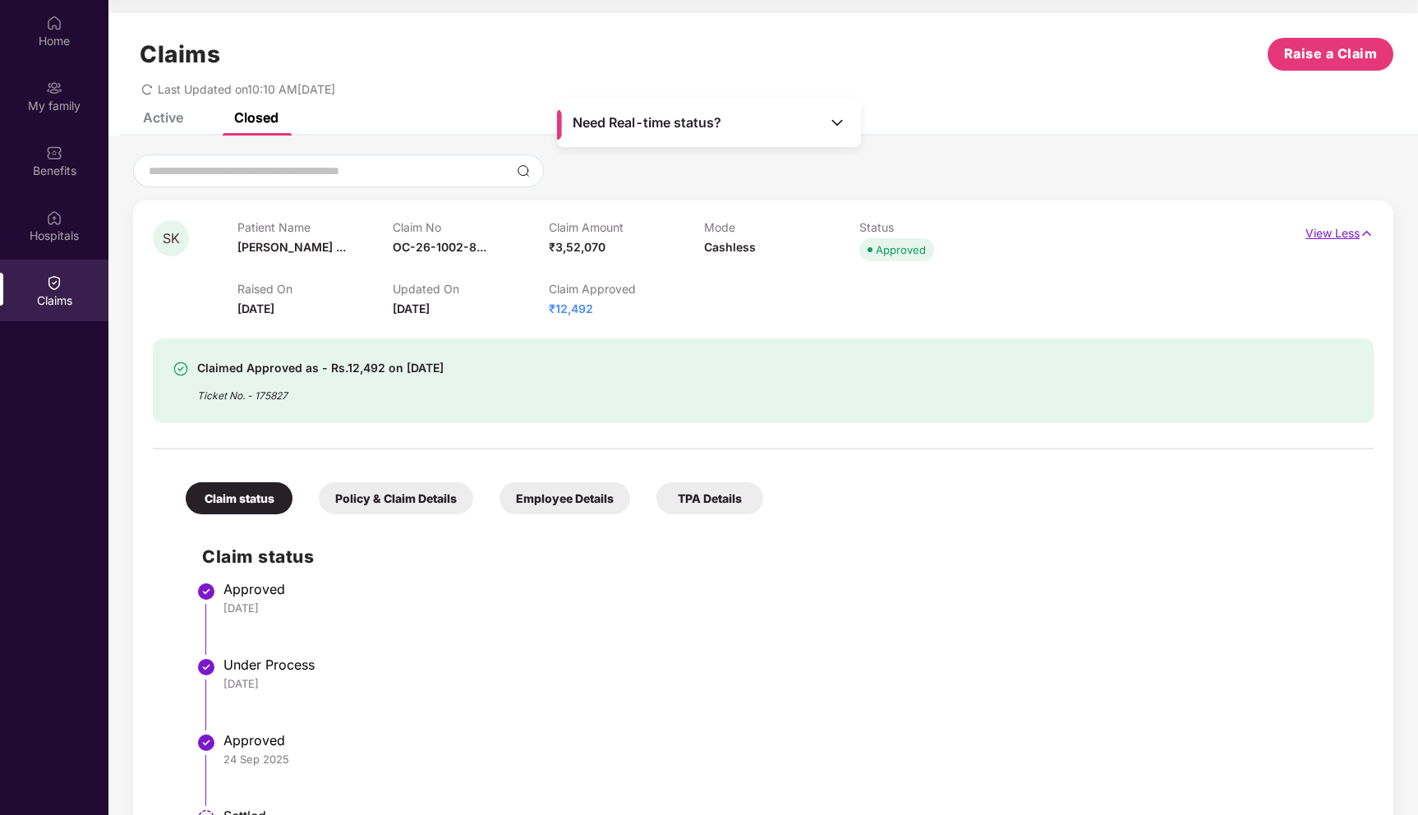
click at [1345, 234] on p "View Less" at bounding box center [1340, 231] width 68 height 22
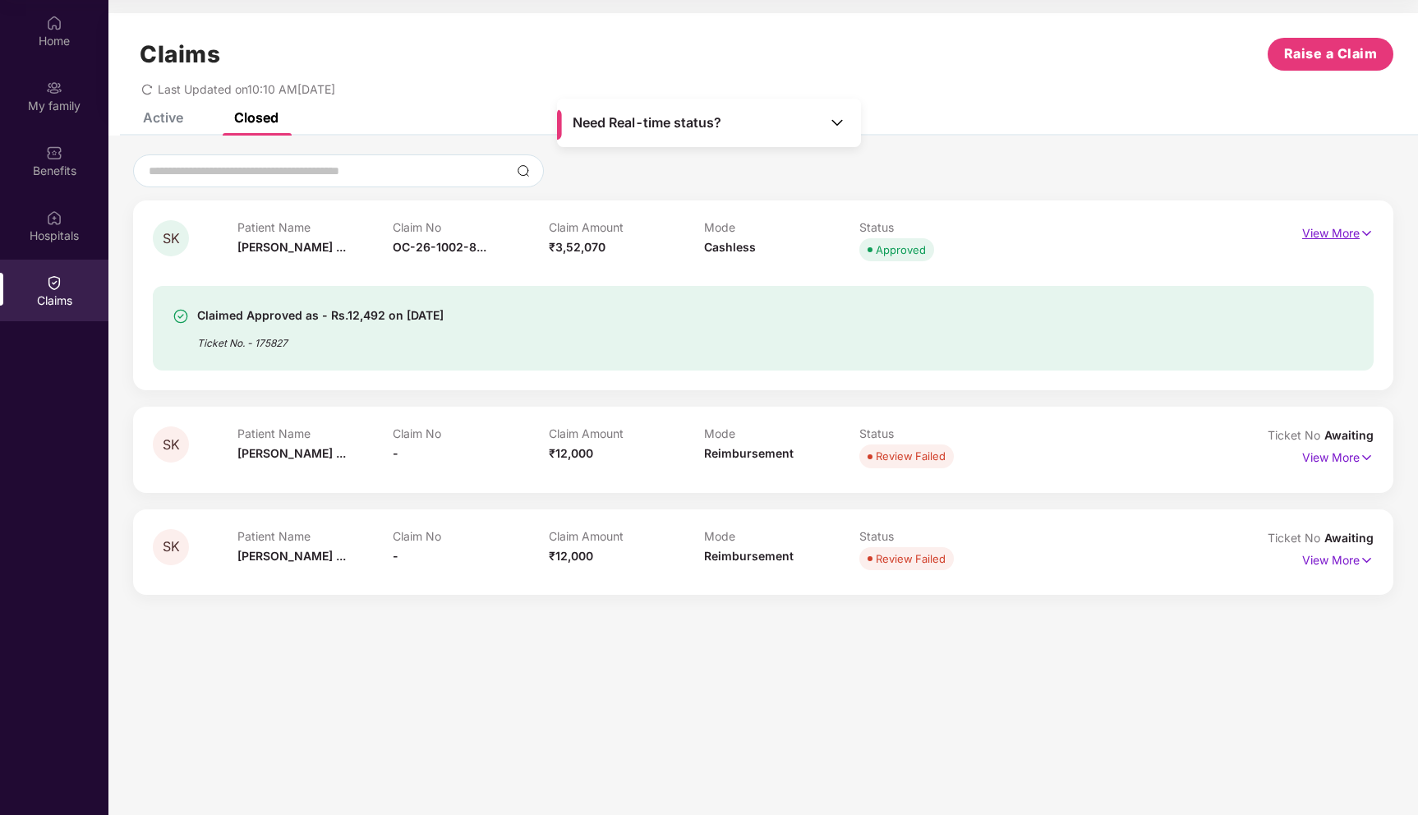
click at [1345, 234] on p "View More" at bounding box center [1338, 231] width 71 height 22
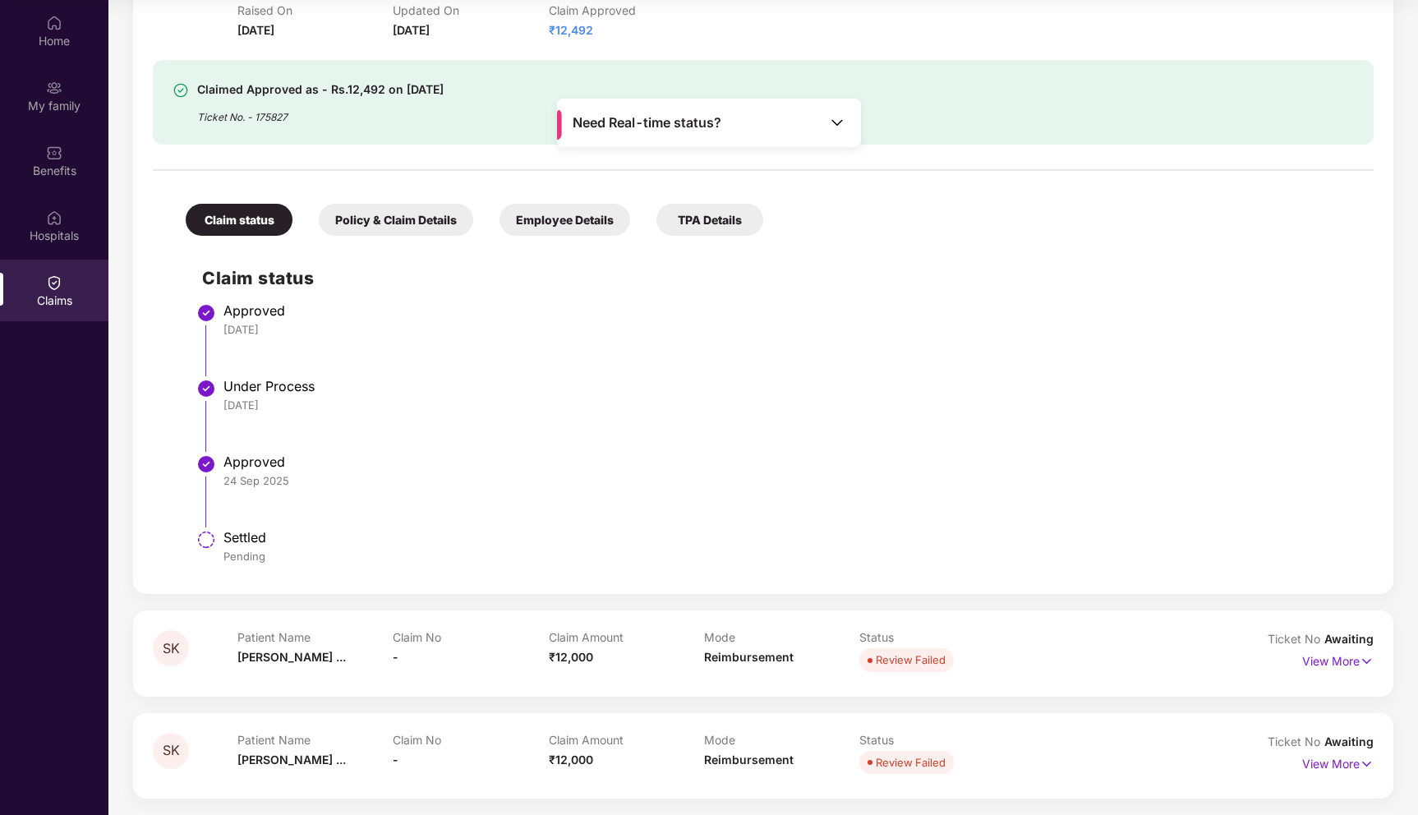
scroll to position [71, 0]
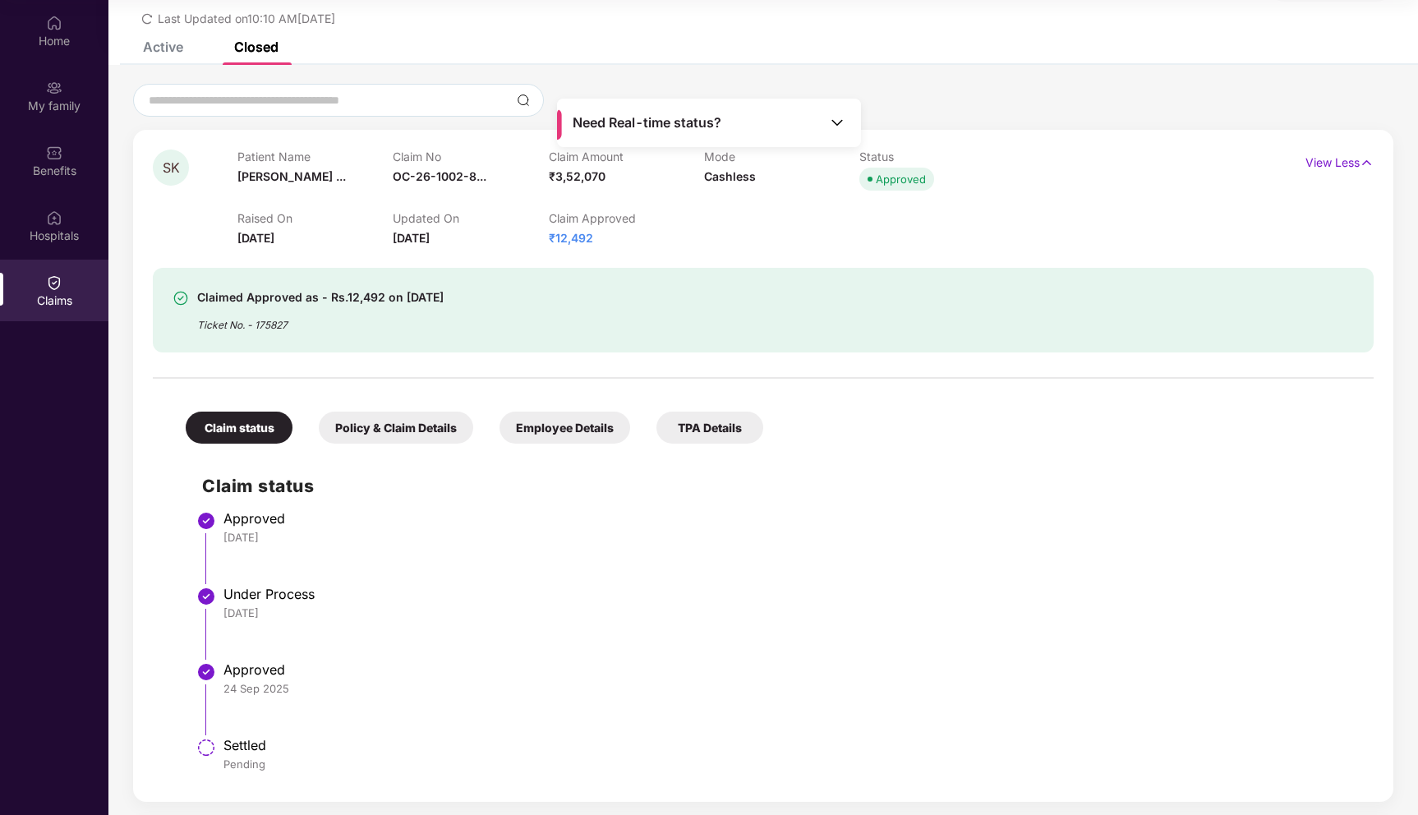
click at [406, 428] on div "Policy & Claim Details" at bounding box center [396, 428] width 154 height 32
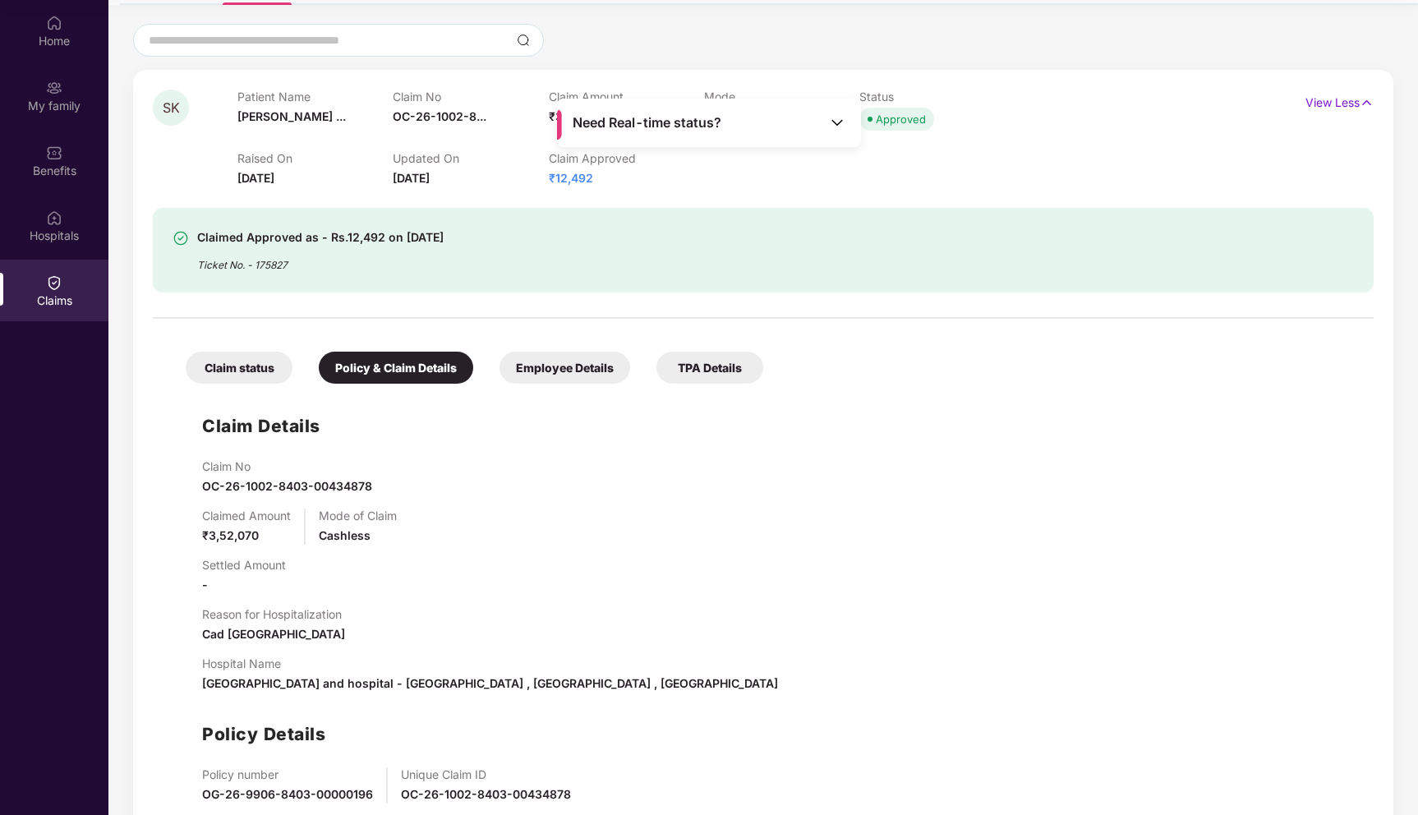
scroll to position [131, 0]
click at [349, 487] on span "OC-26-1002-8403-00434878" at bounding box center [287, 485] width 170 height 14
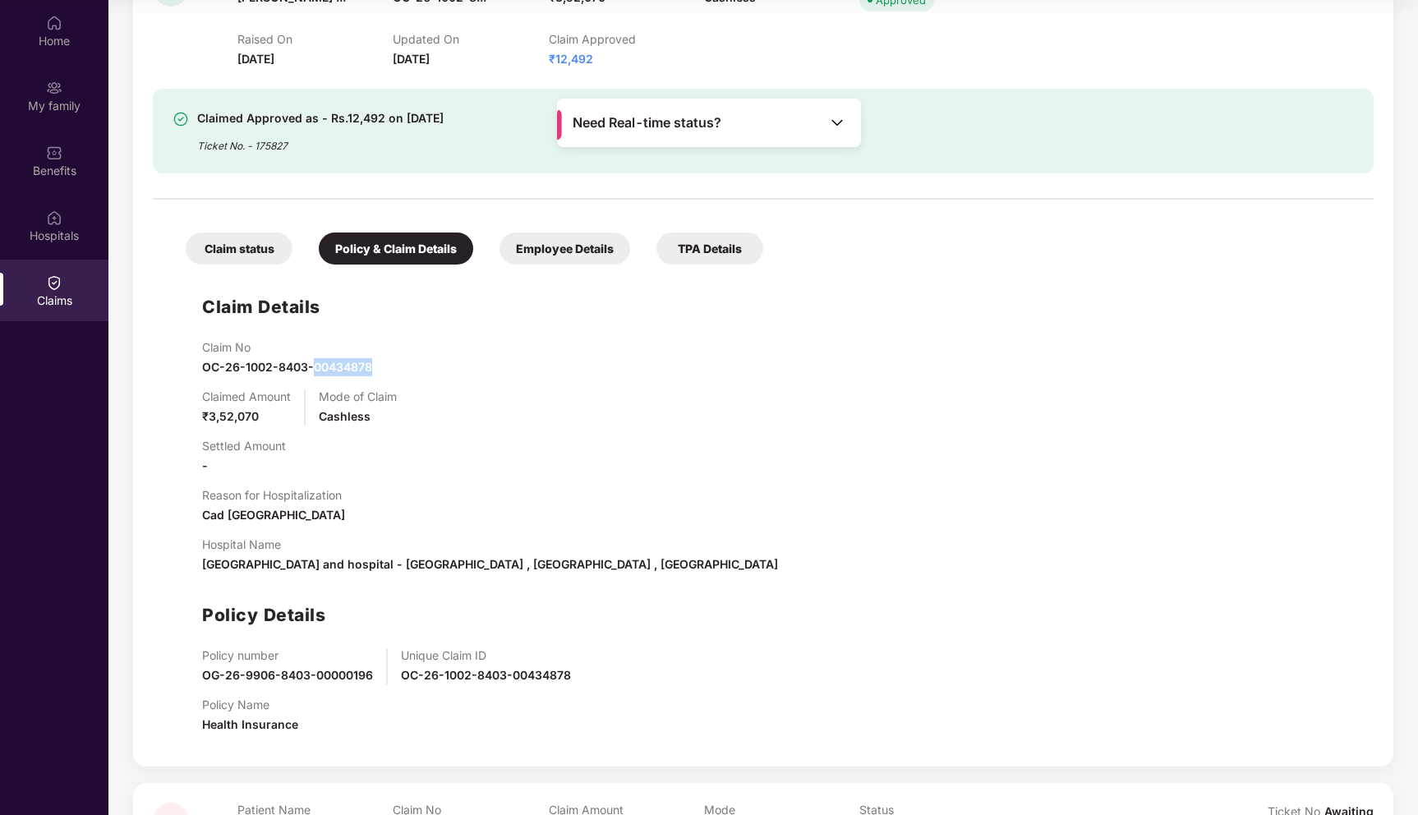
scroll to position [0, 0]
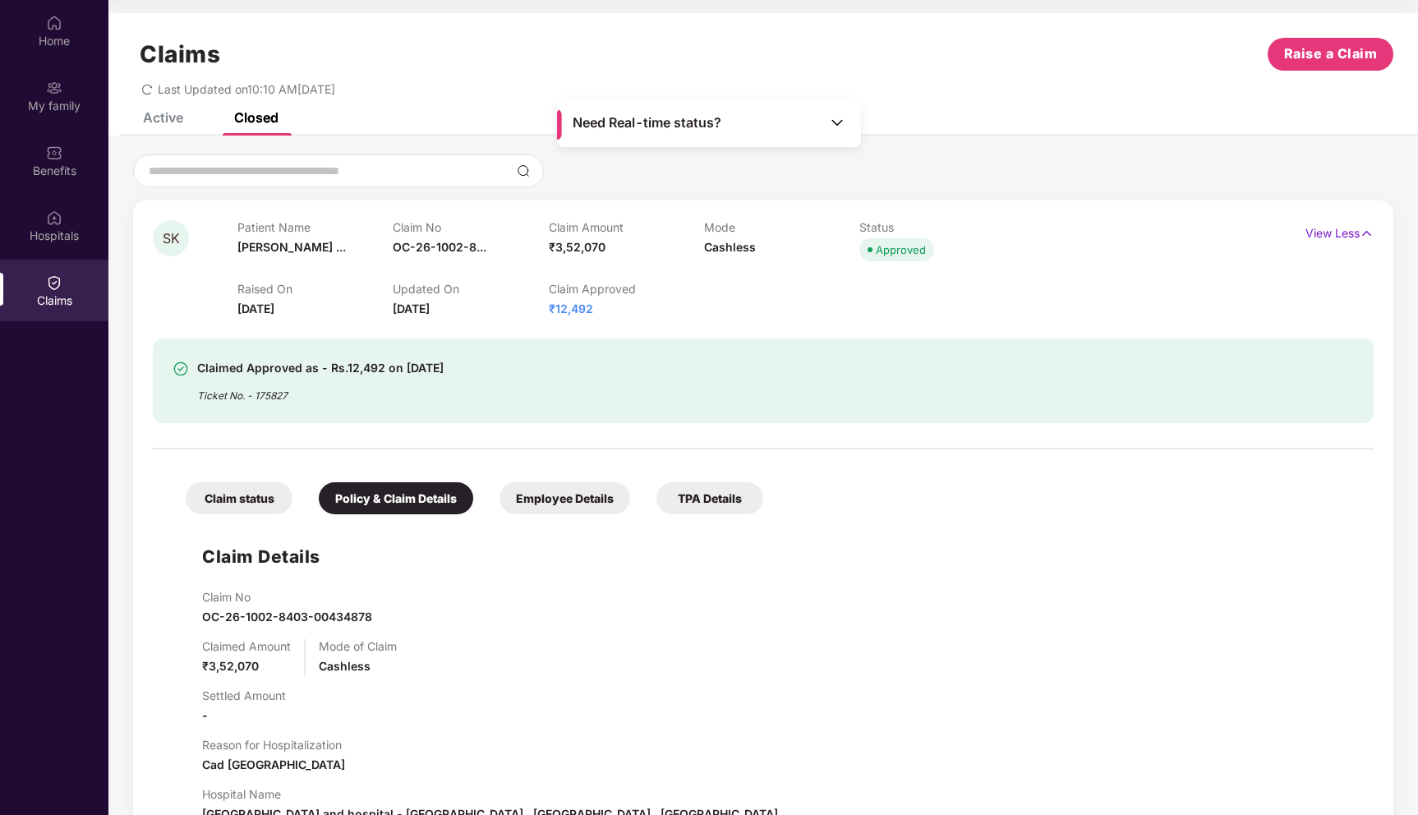
click at [602, 251] on span "₹3,52,070" at bounding box center [577, 247] width 57 height 14
